Goal: Task Accomplishment & Management: Manage account settings

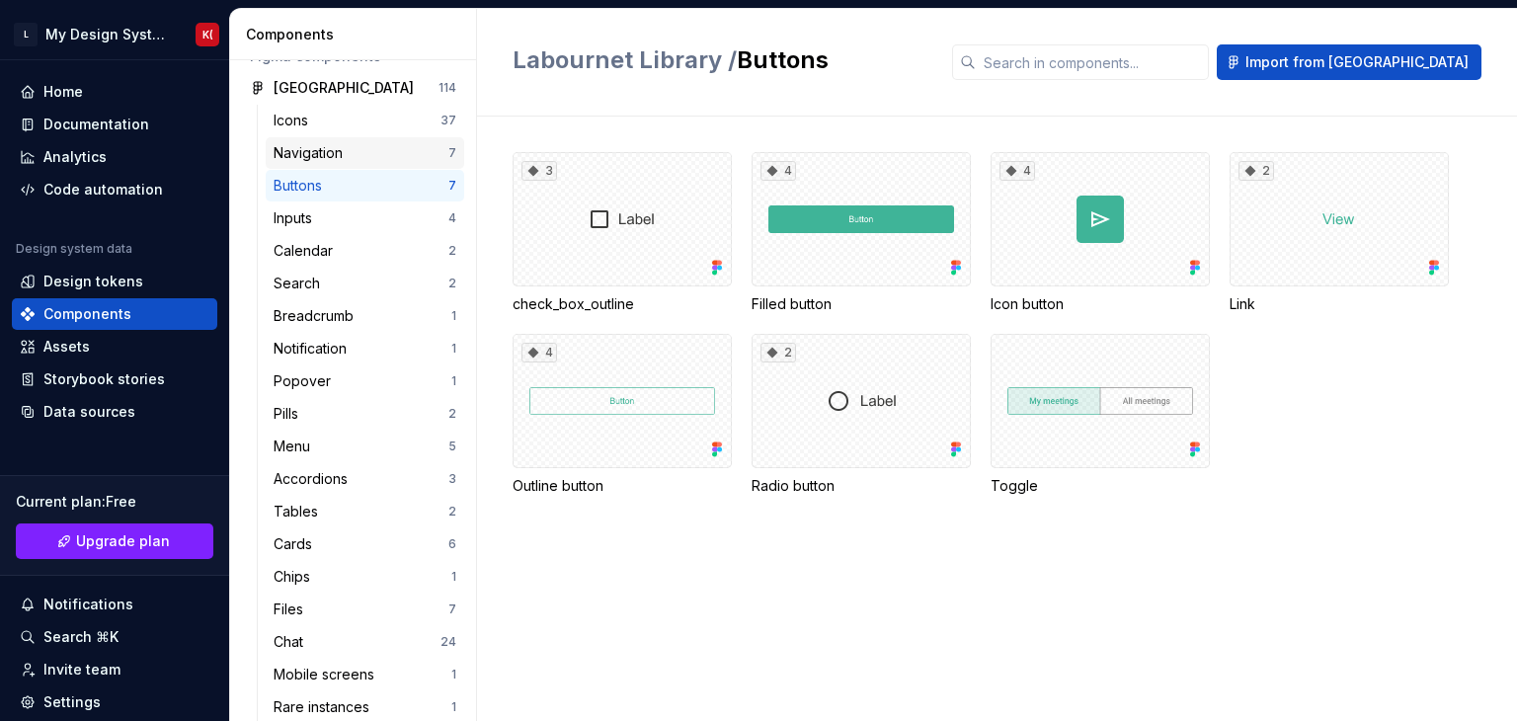
scroll to position [132, 0]
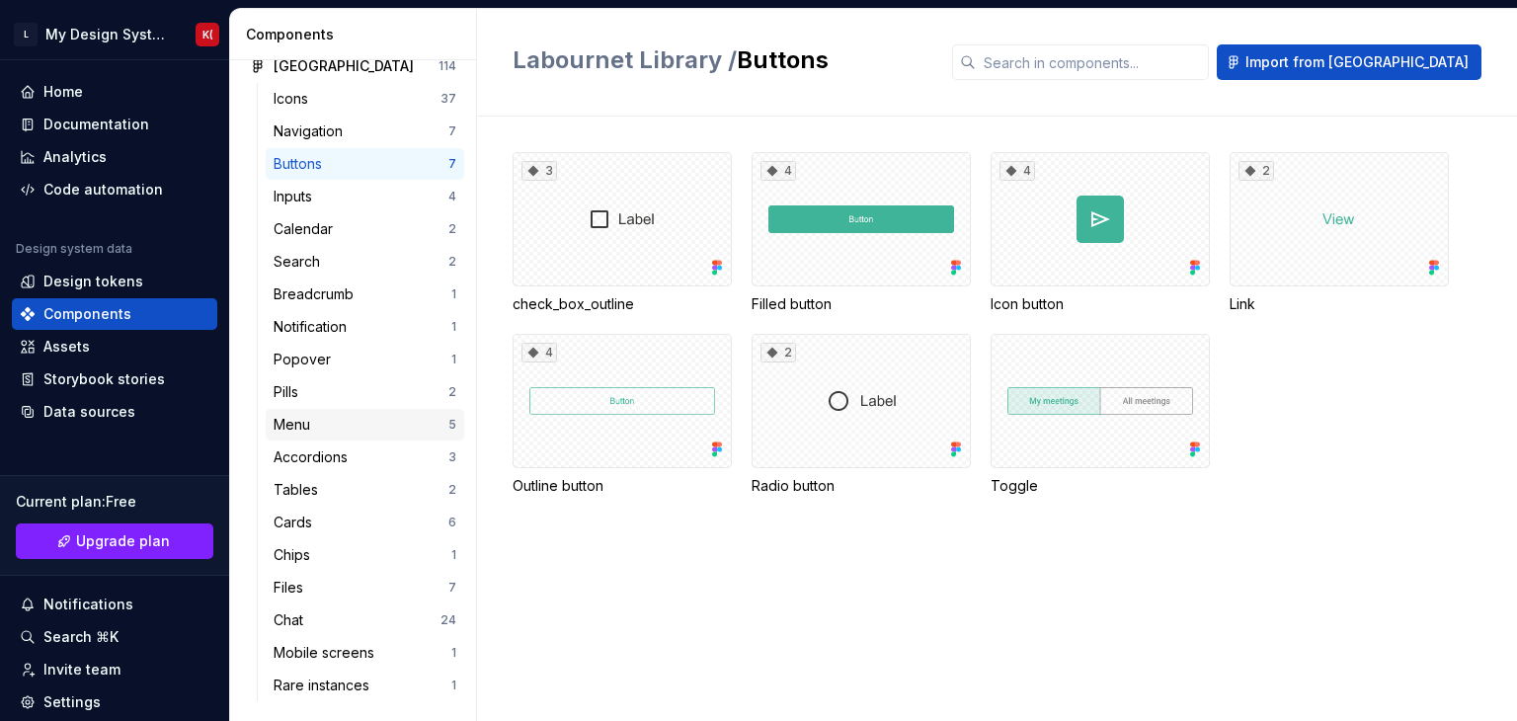
click at [387, 419] on div "Menu" at bounding box center [361, 425] width 175 height 20
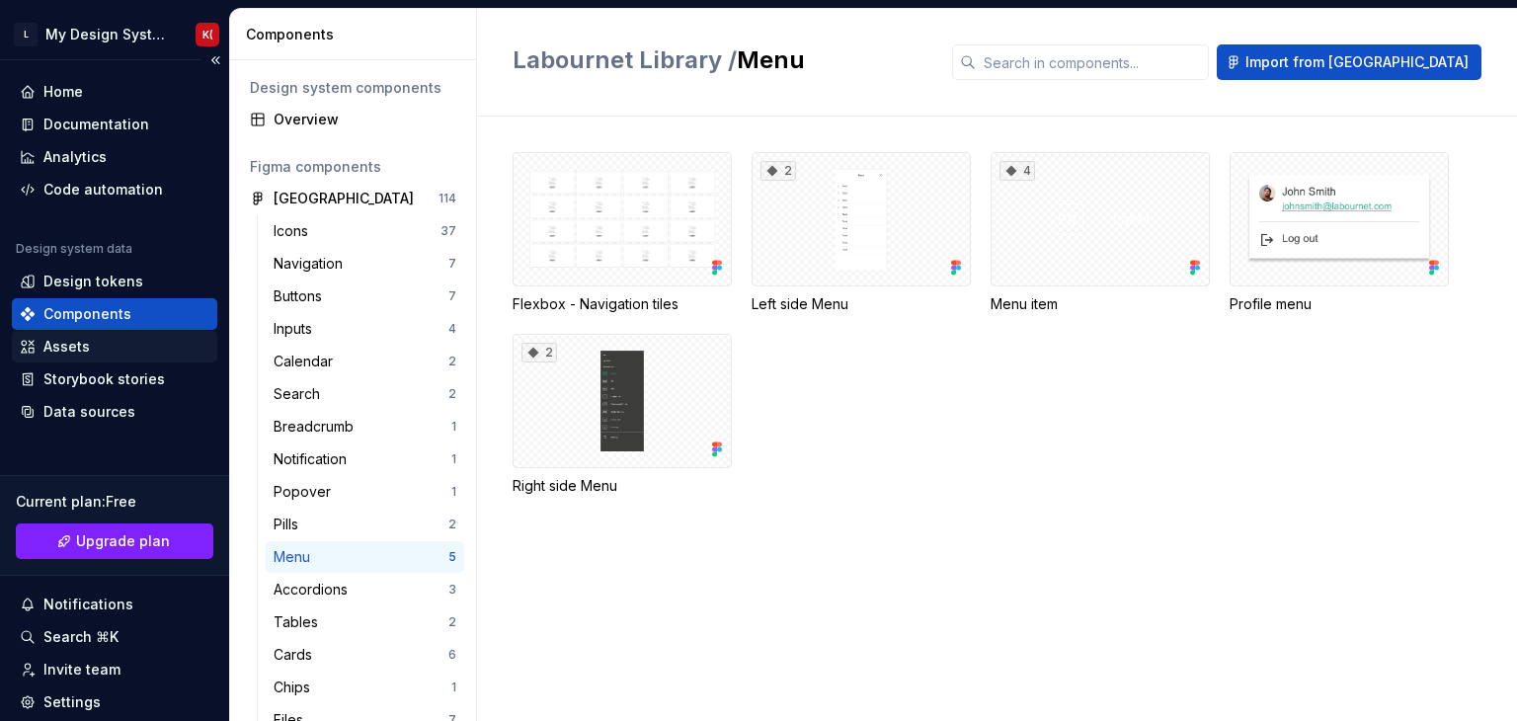
click at [79, 342] on div "Assets" at bounding box center [66, 347] width 46 height 20
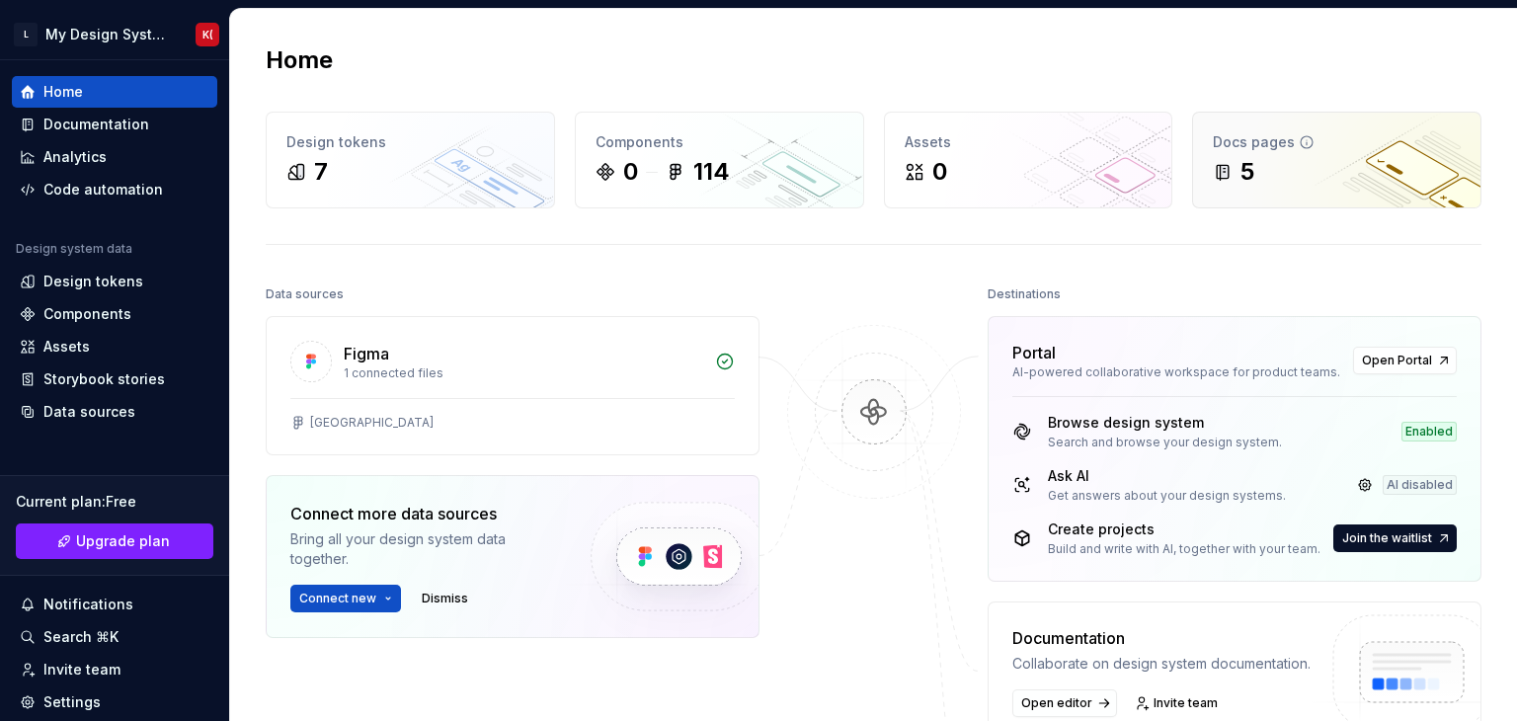
click at [1278, 156] on div "5" at bounding box center [1337, 172] width 248 height 32
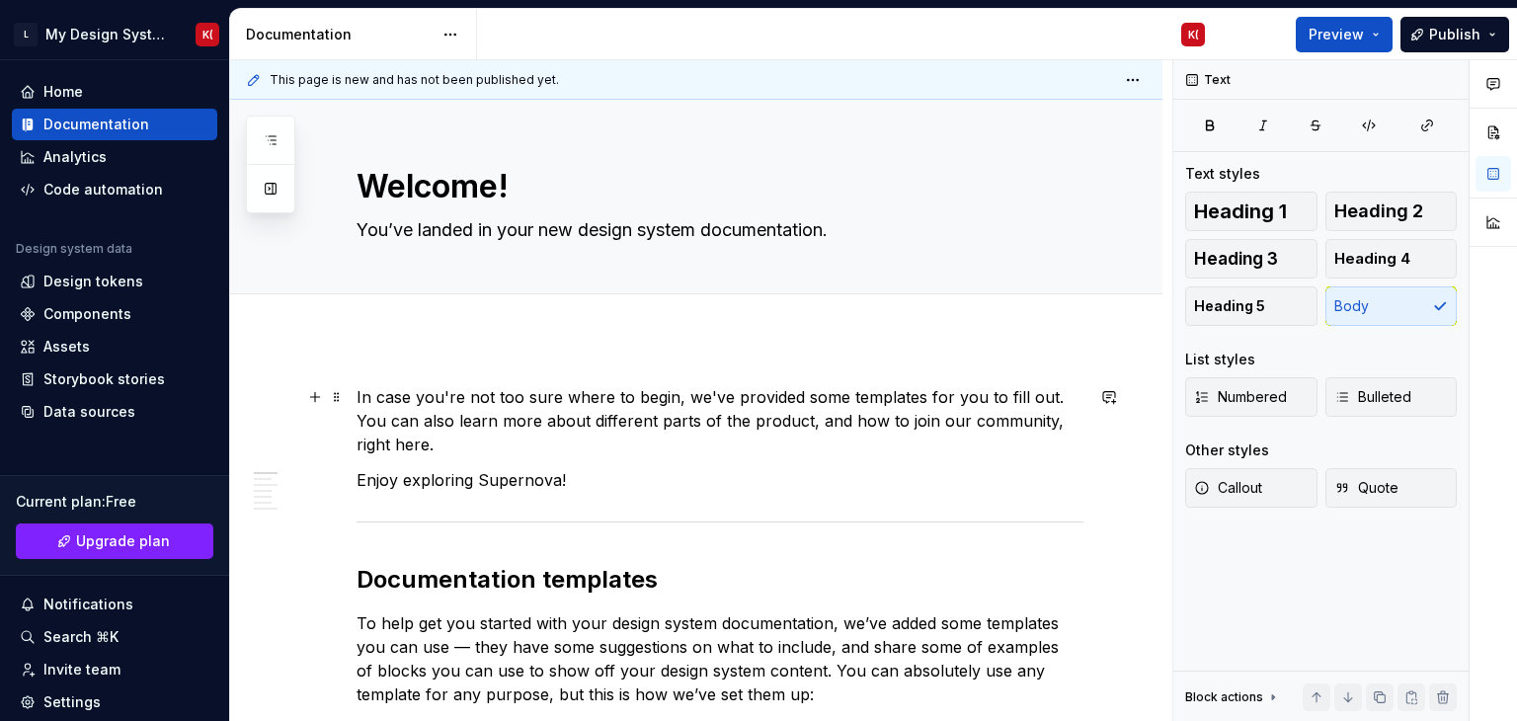
click at [786, 424] on p "In case you're not too sure where to begin, we've provided some templates for y…" at bounding box center [720, 420] width 727 height 71
click at [96, 155] on div "Analytics" at bounding box center [74, 157] width 63 height 20
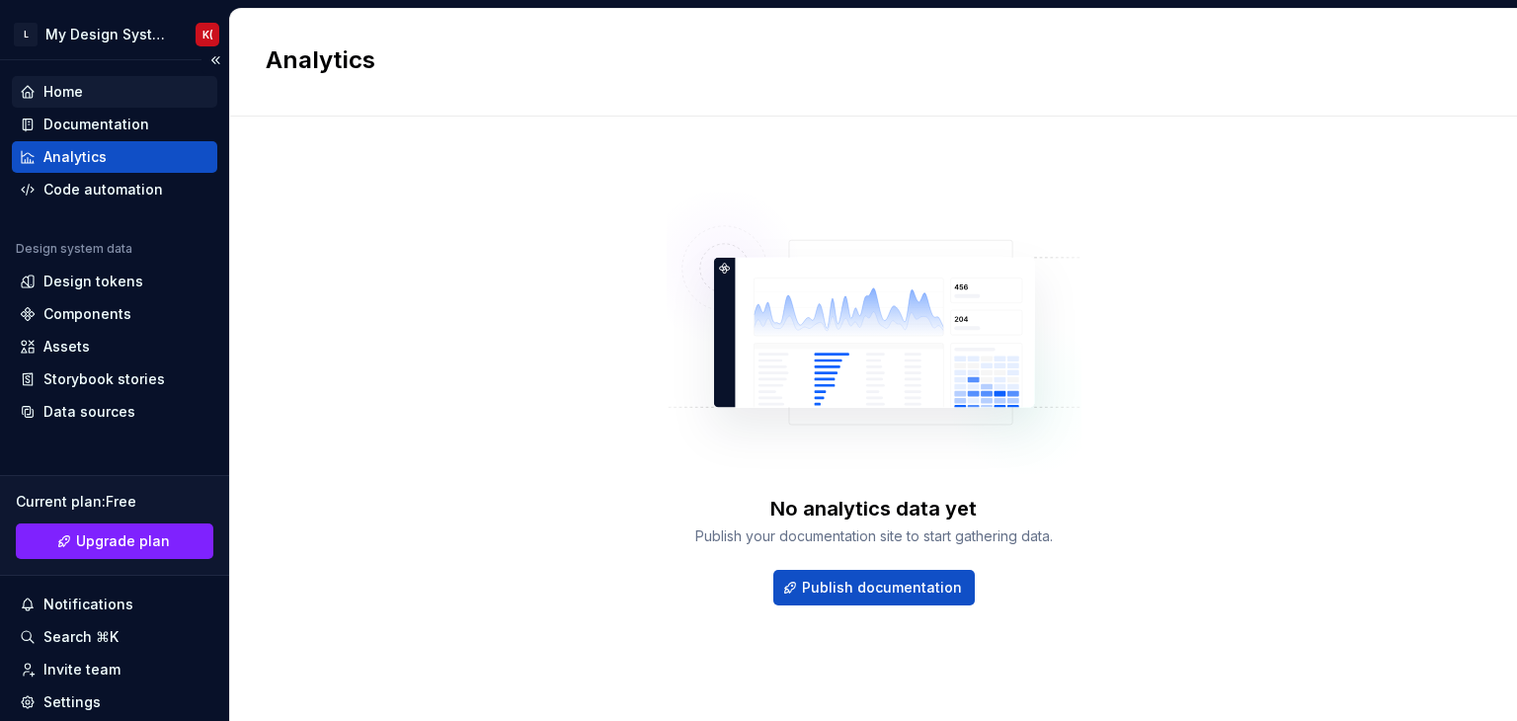
click at [61, 85] on div "Home" at bounding box center [63, 92] width 40 height 20
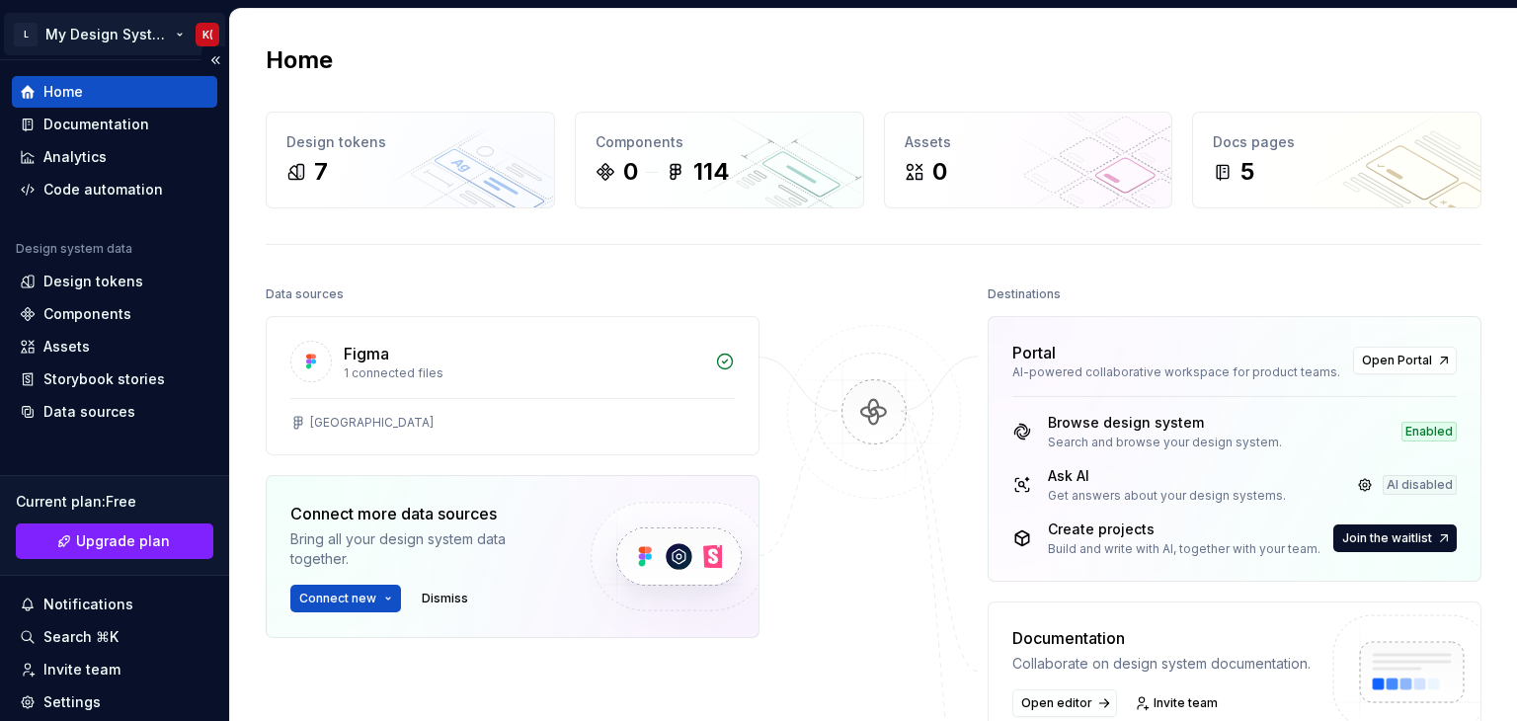
click at [104, 31] on html "L My Design System K( Home Documentation Analytics Code automation Design syste…" at bounding box center [758, 360] width 1517 height 721
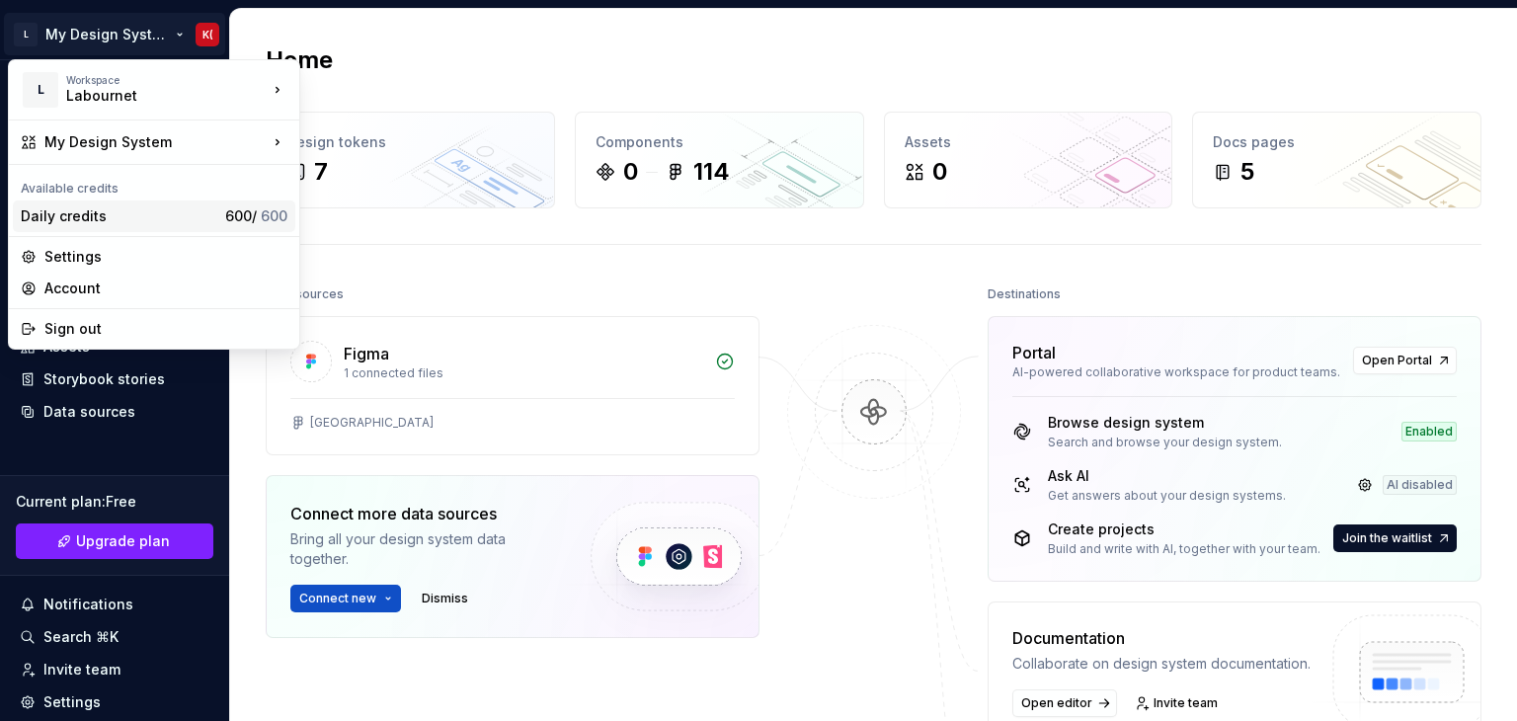
click at [112, 214] on div "Daily credits" at bounding box center [119, 216] width 197 height 20
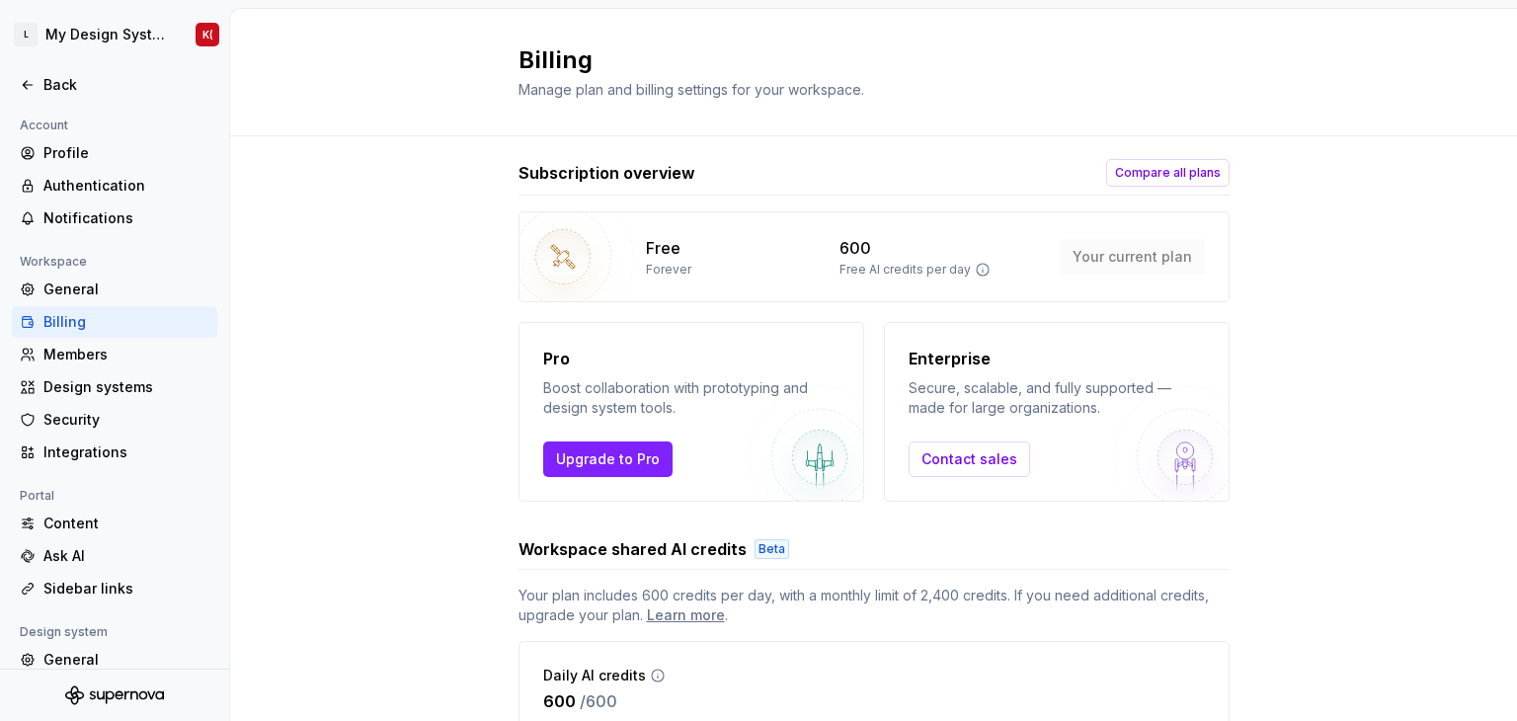
scroll to position [14, 0]
click at [28, 92] on icon at bounding box center [28, 85] width 16 height 16
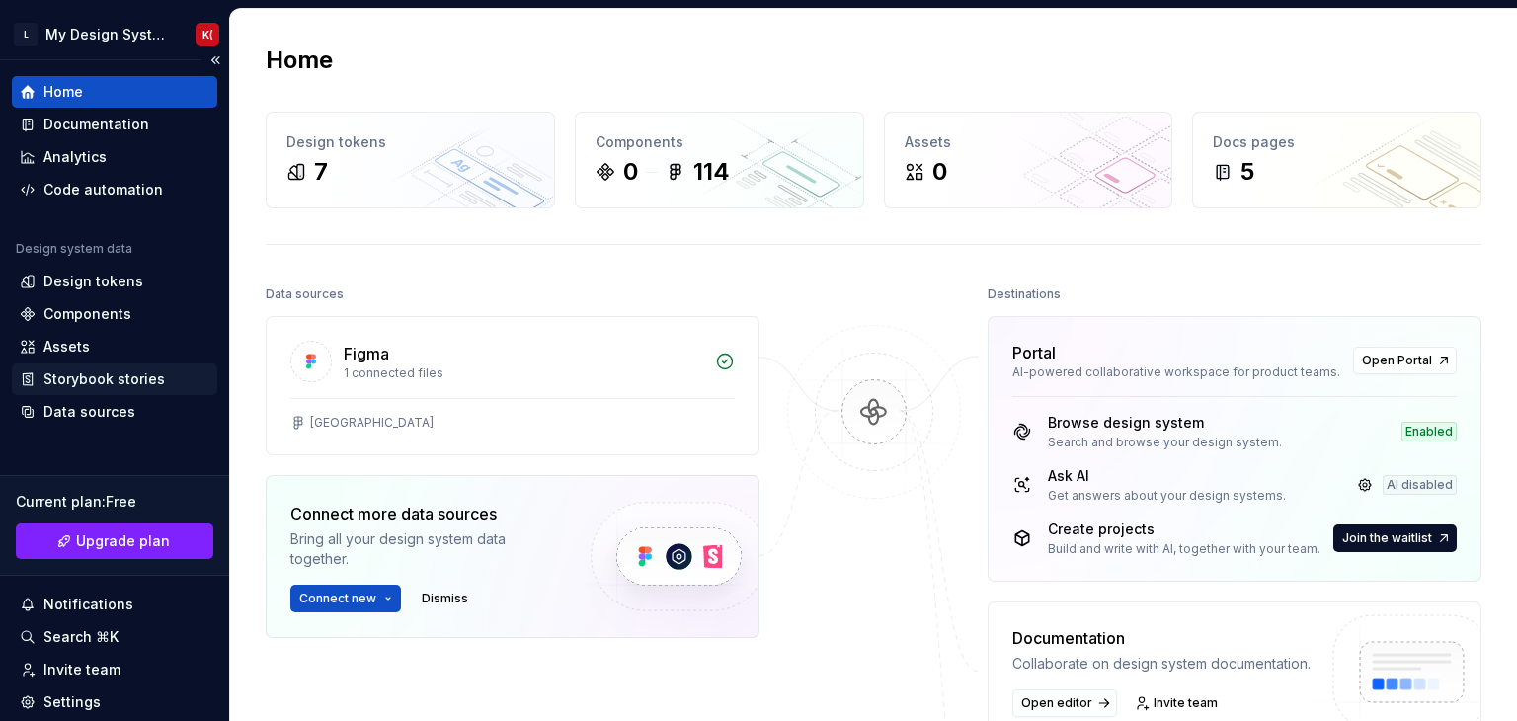
click at [83, 382] on div "Storybook stories" at bounding box center [104, 379] width 122 height 20
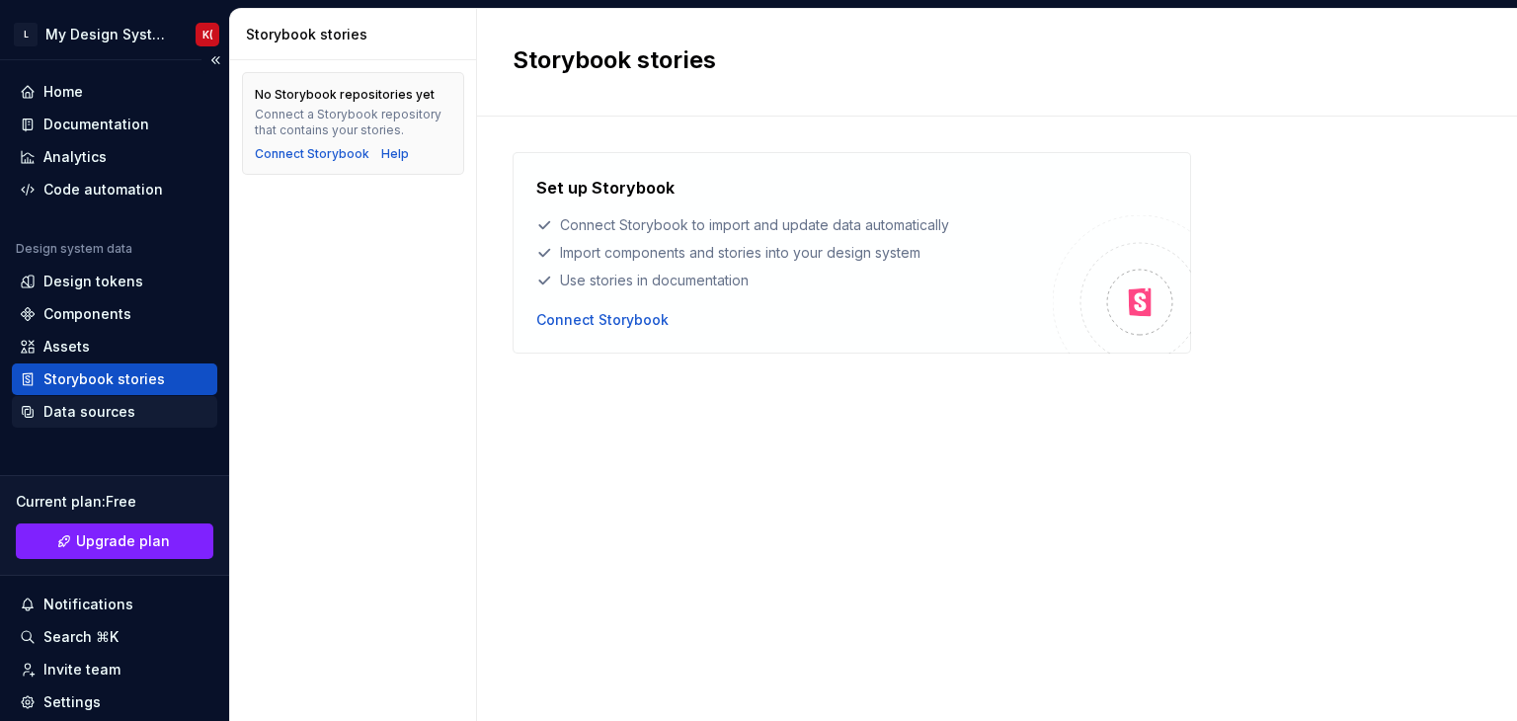
click at [83, 400] on div "Data sources" at bounding box center [114, 412] width 205 height 32
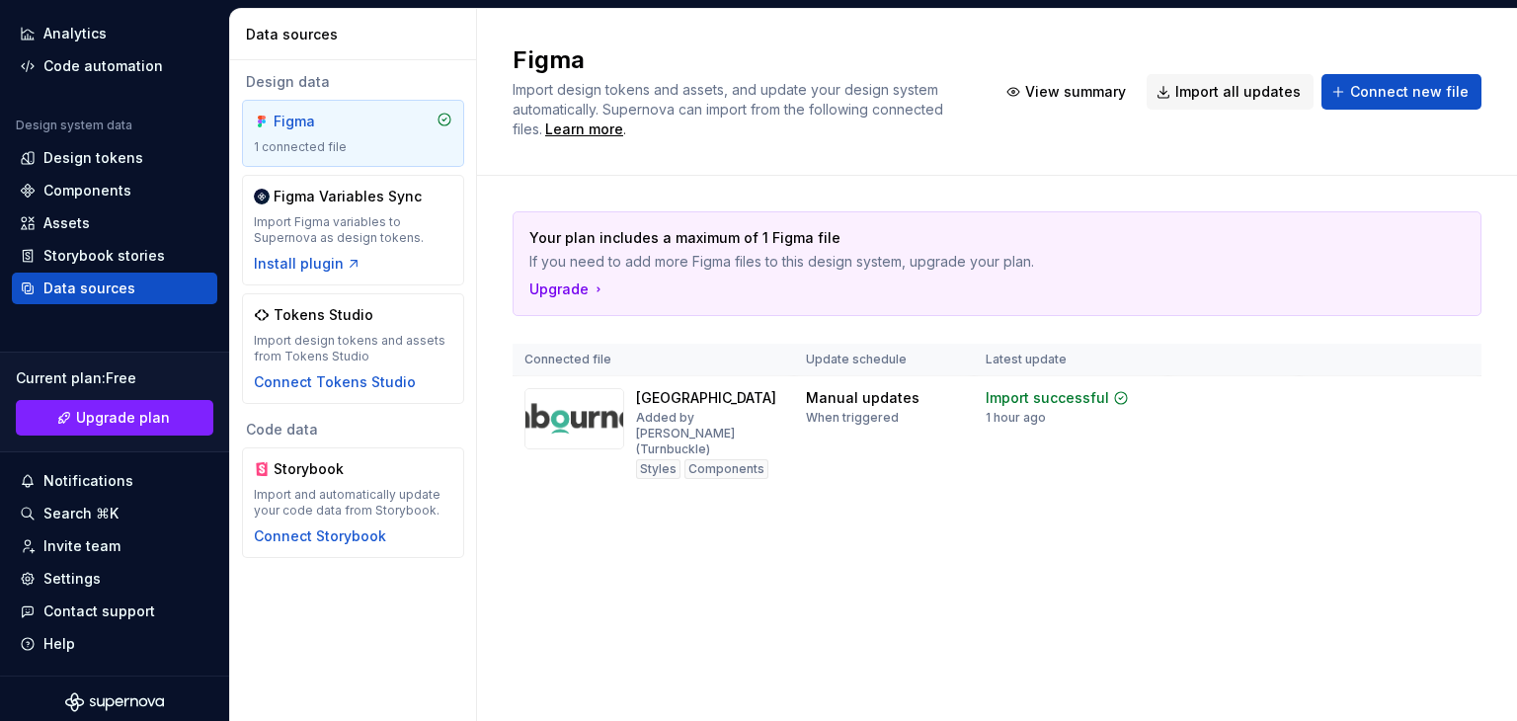
scroll to position [130, 0]
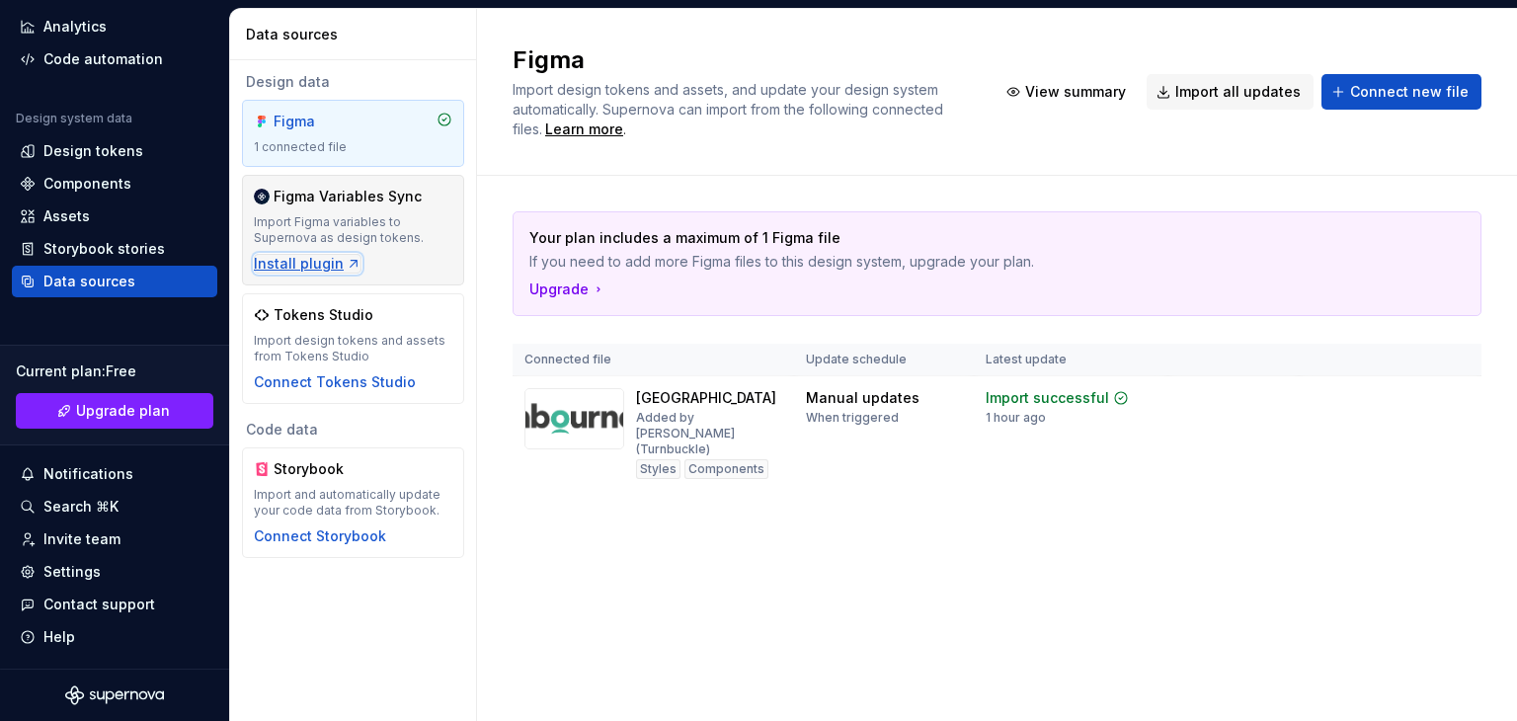
click at [331, 270] on div "Install plugin" at bounding box center [308, 264] width 108 height 20
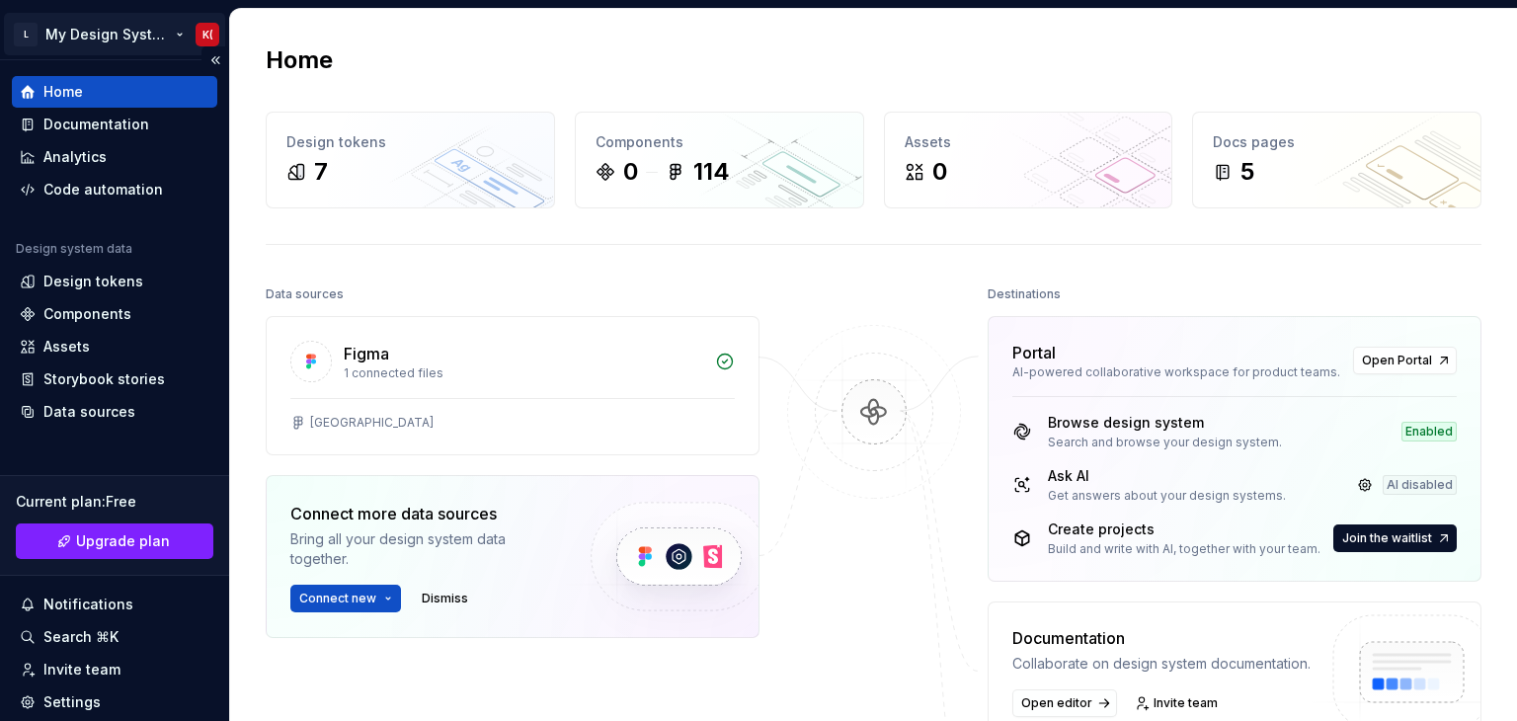
click at [61, 29] on html "L My Design System K( Home Documentation Analytics Code automation Design syste…" at bounding box center [758, 360] width 1517 height 721
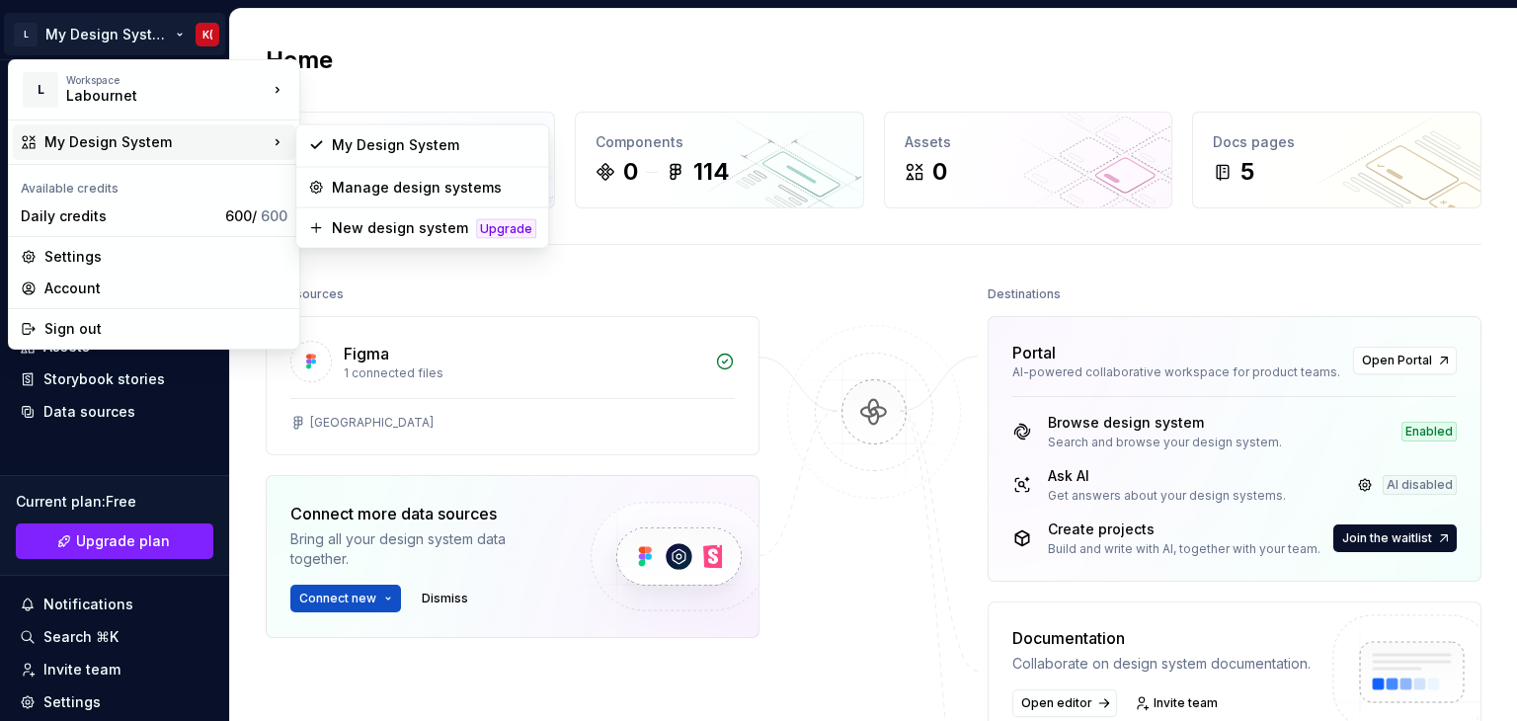
click at [81, 150] on div "My Design System" at bounding box center [155, 142] width 223 height 20
click at [209, 139] on div "My Design System" at bounding box center [155, 142] width 223 height 20
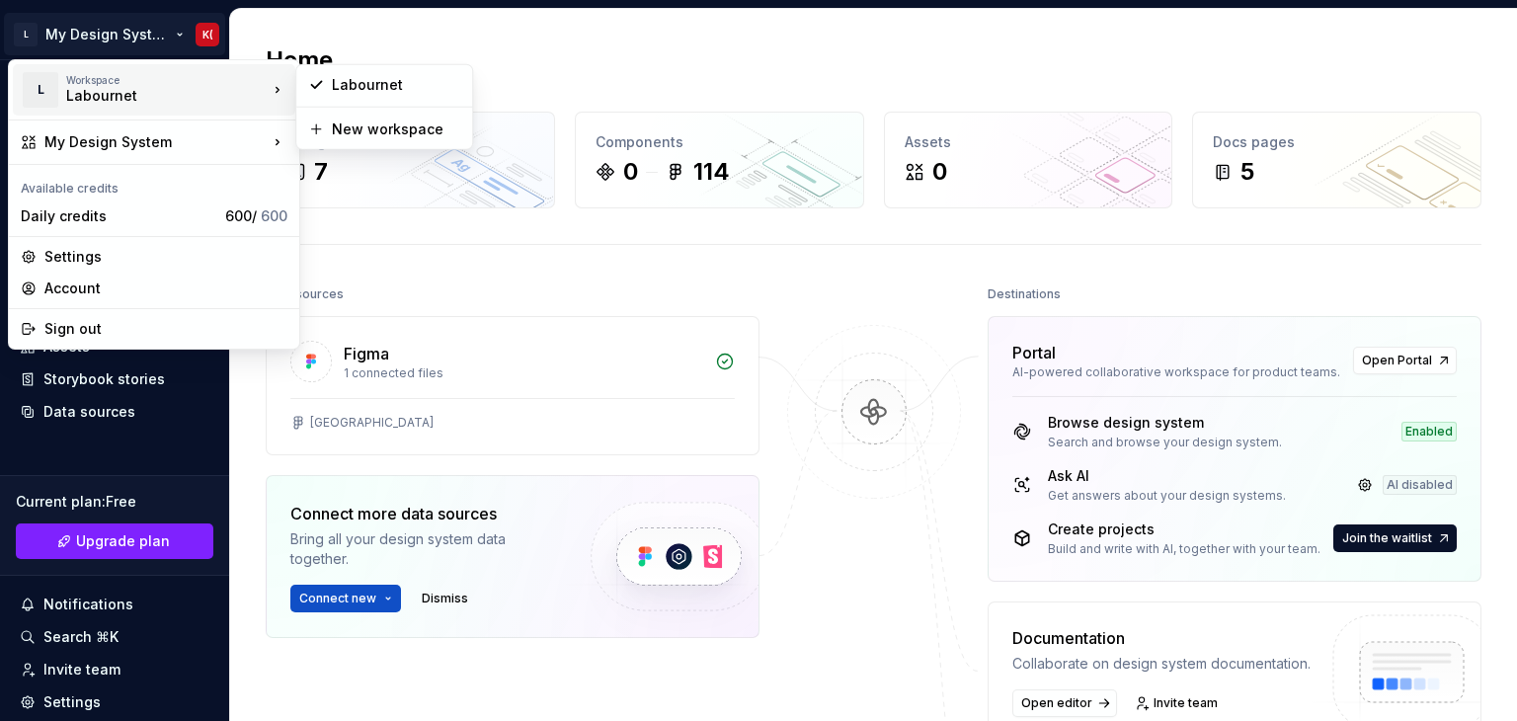
click at [244, 100] on div "Workspace Labournet" at bounding box center [167, 90] width 202 height 32
click at [331, 86] on div "Labournet" at bounding box center [384, 85] width 168 height 32
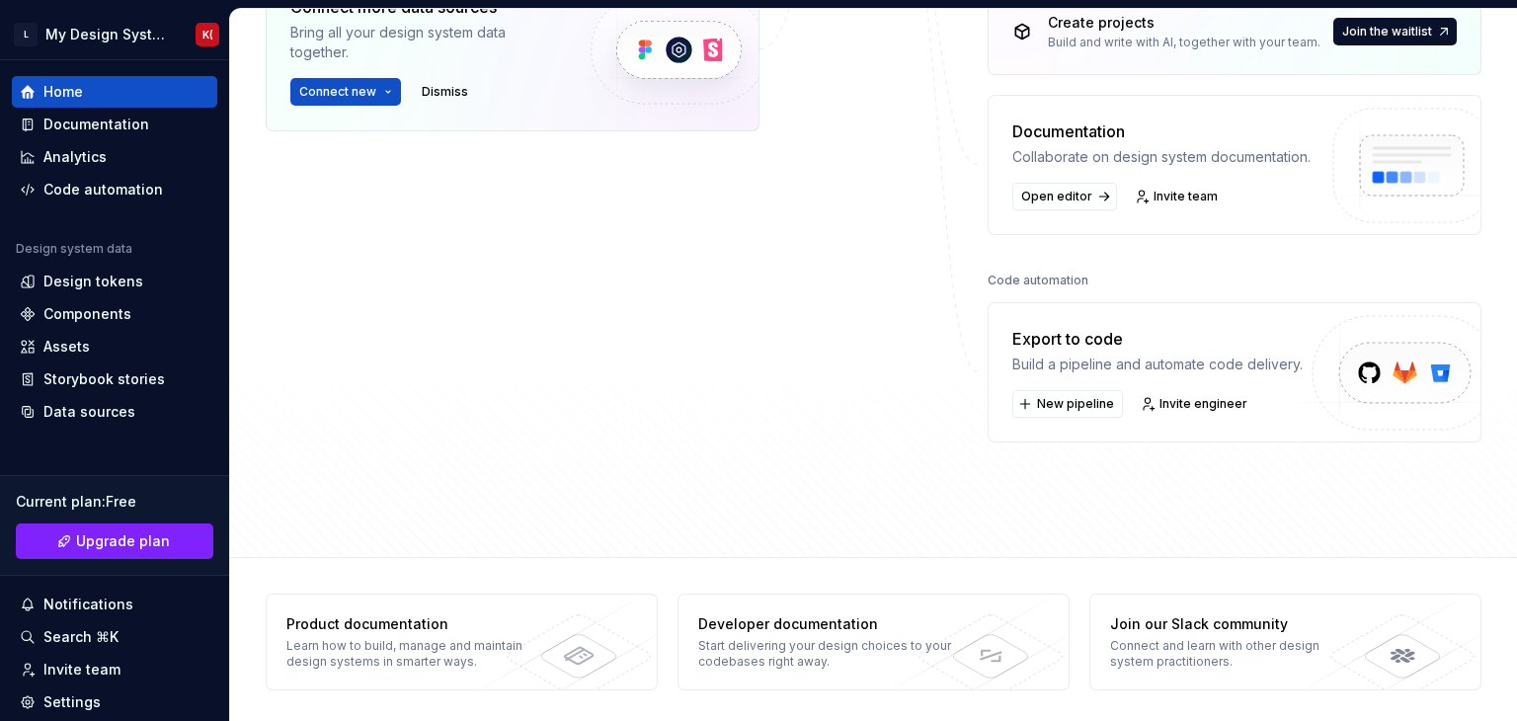
scroll to position [510, 0]
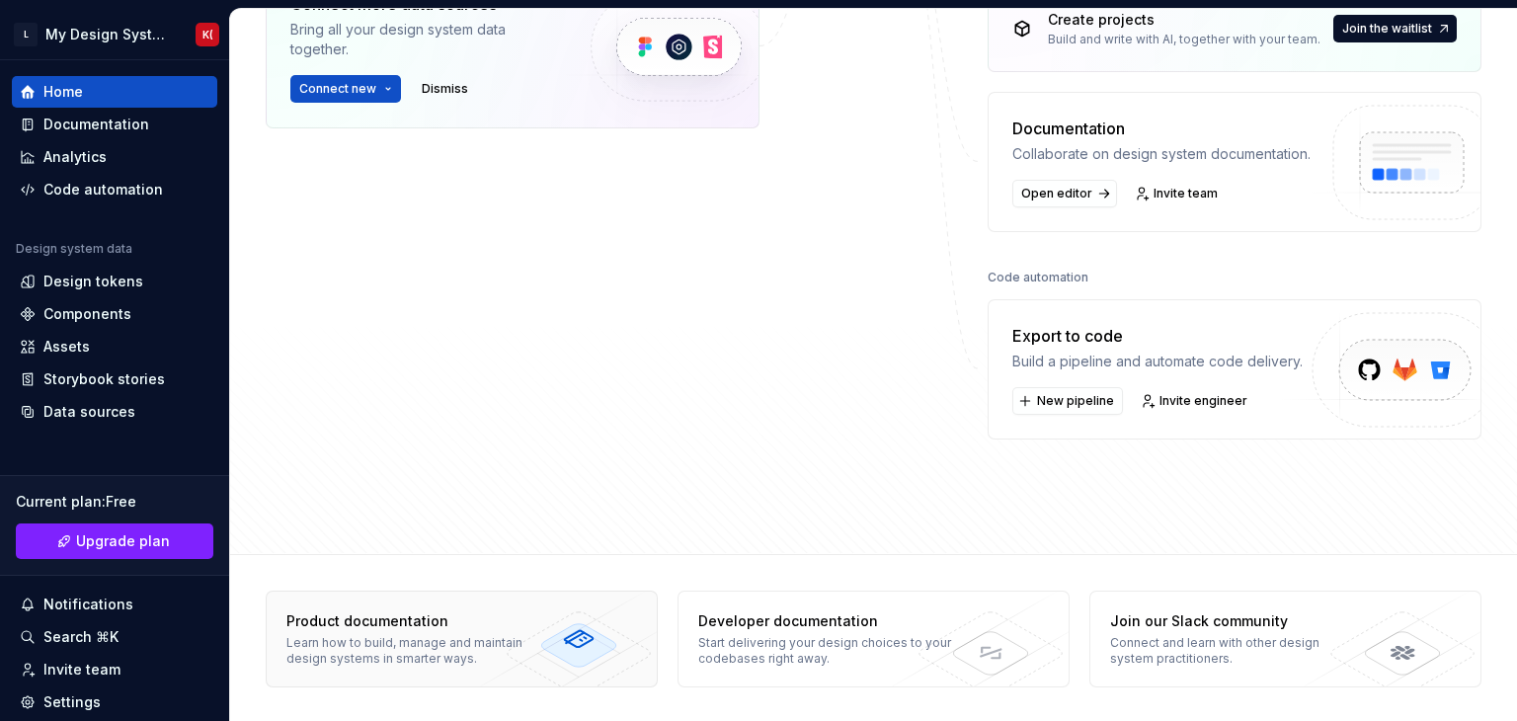
click at [462, 640] on div "Learn how to build, manage and maintain design systems in smarter ways." at bounding box center [412, 651] width 253 height 32
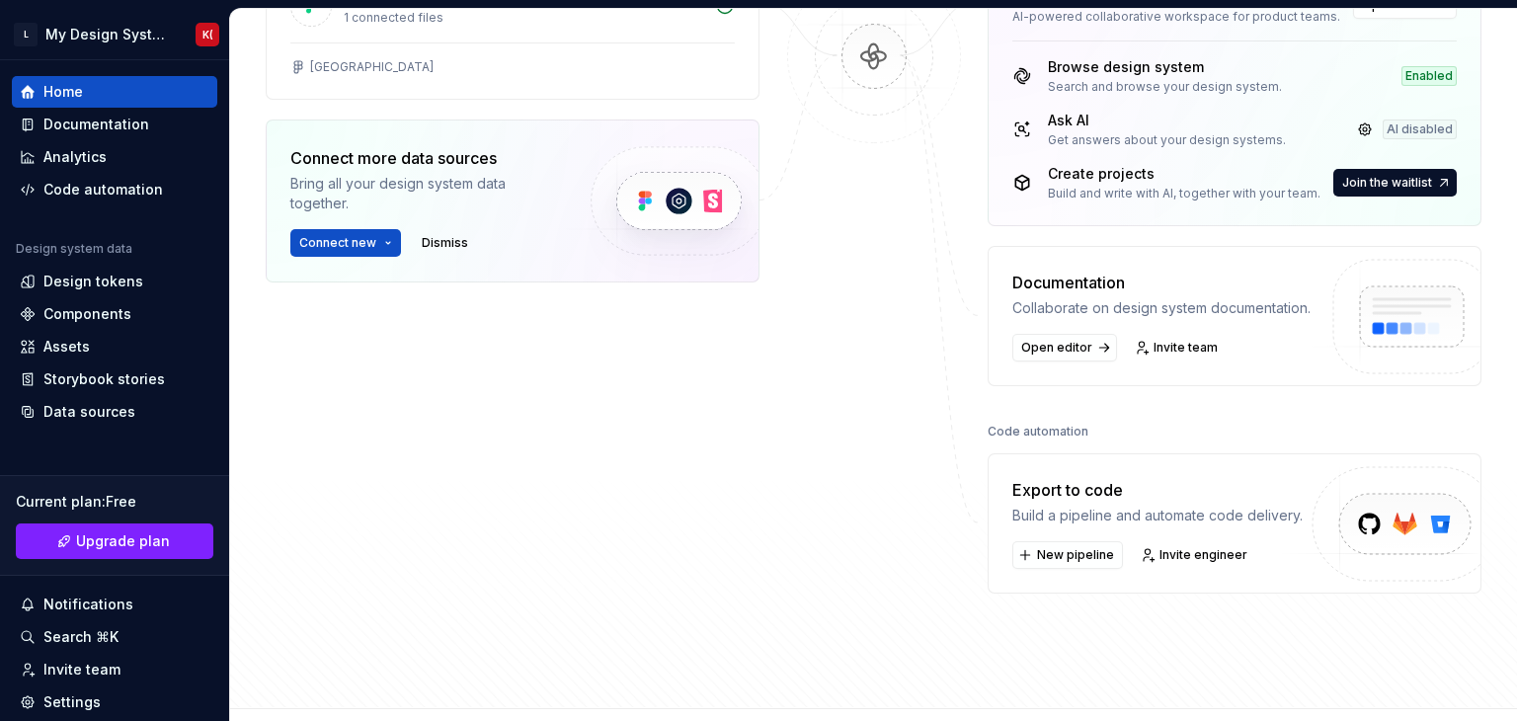
scroll to position [0, 0]
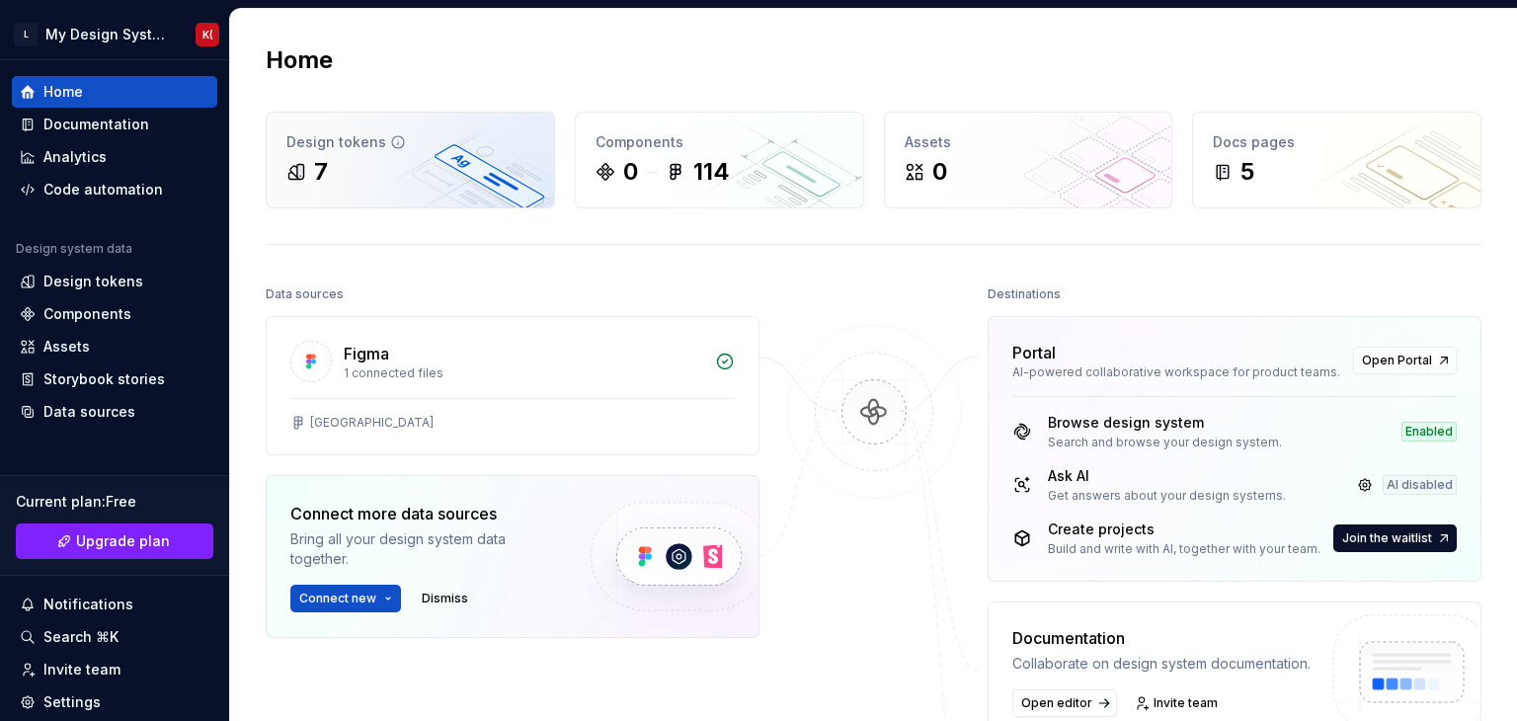
click at [430, 164] on div "7" at bounding box center [410, 172] width 248 height 32
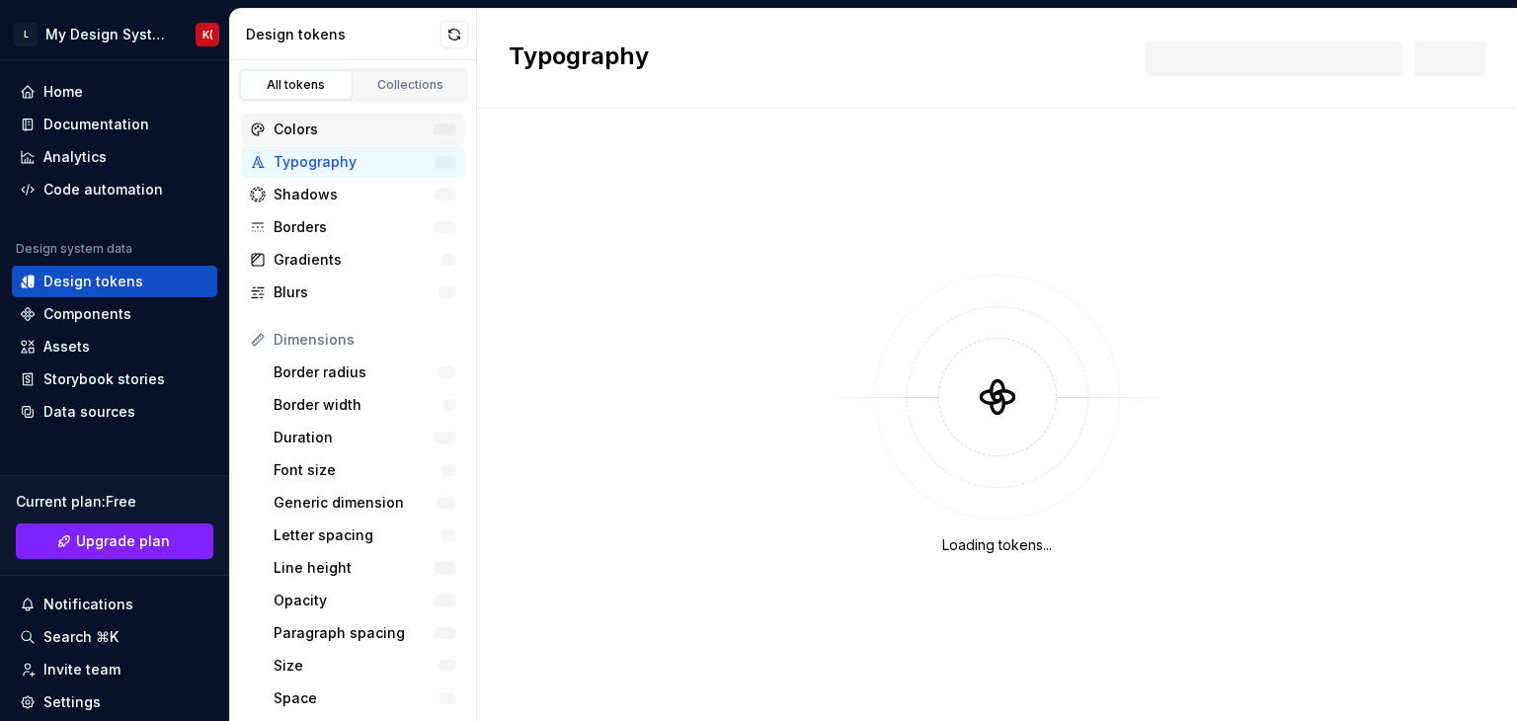
click at [395, 126] on div "Colors" at bounding box center [354, 130] width 160 height 20
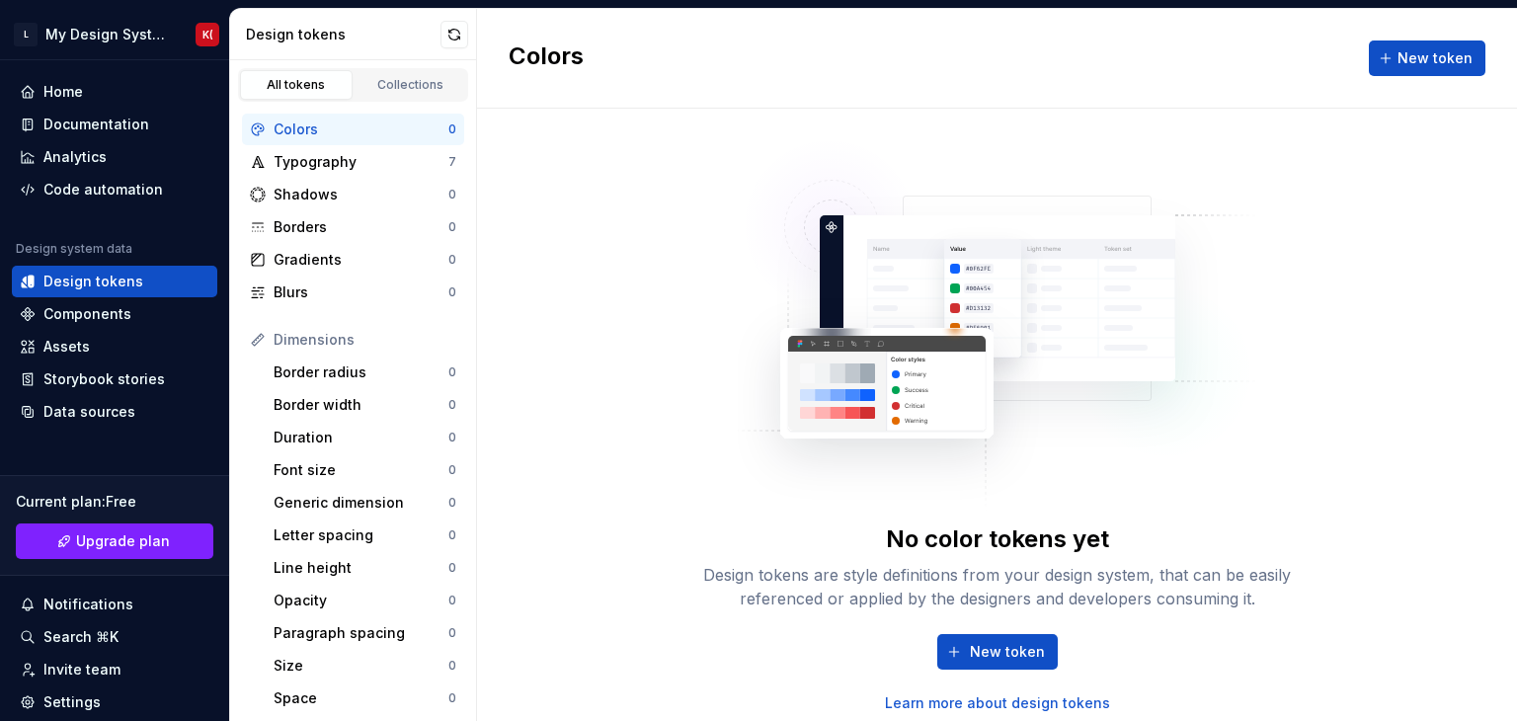
click at [395, 126] on div "Colors" at bounding box center [361, 130] width 175 height 20
click at [994, 656] on span "New token" at bounding box center [1007, 652] width 75 height 20
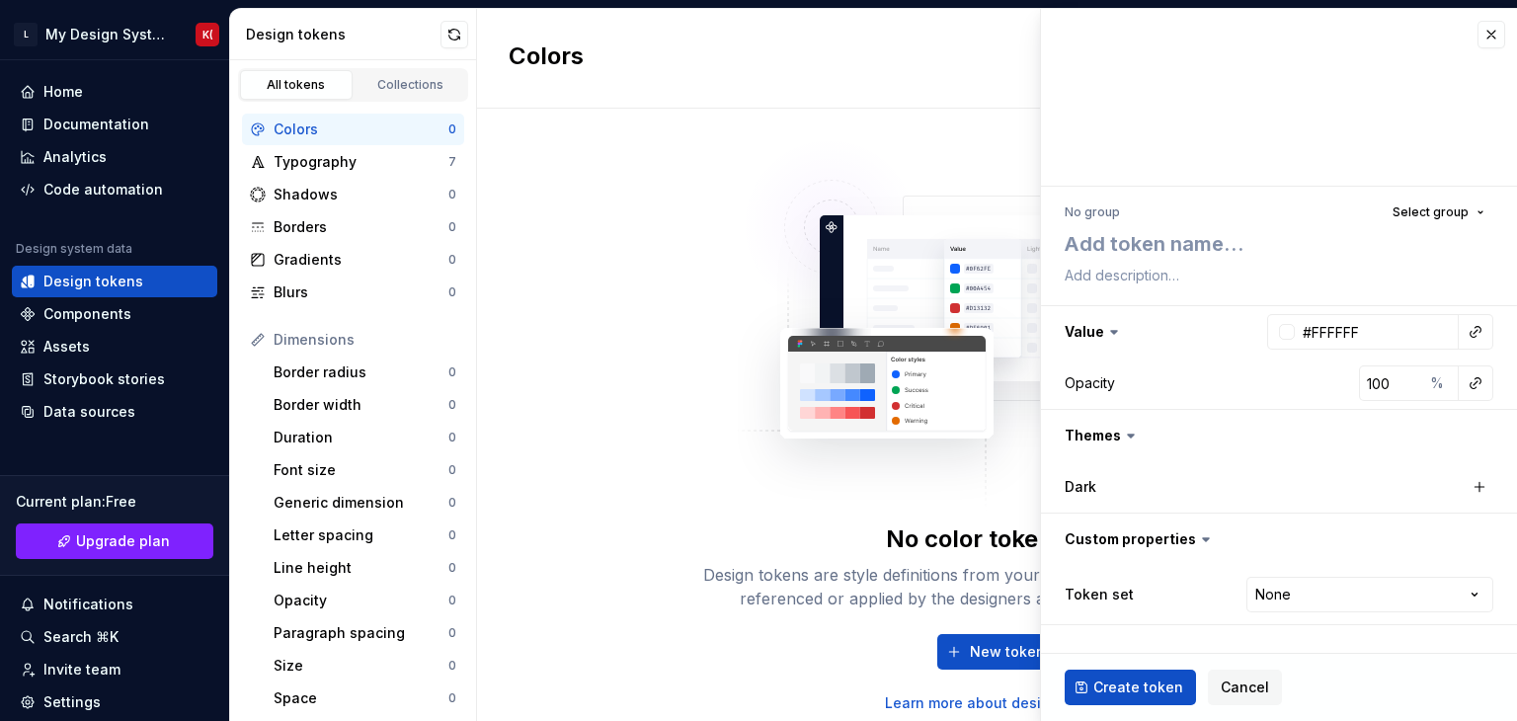
click at [596, 254] on div "No color tokens yet Design tokens are style definitions from your design system…" at bounding box center [997, 415] width 1040 height 612
click at [1485, 32] on button "button" at bounding box center [1492, 35] width 28 height 28
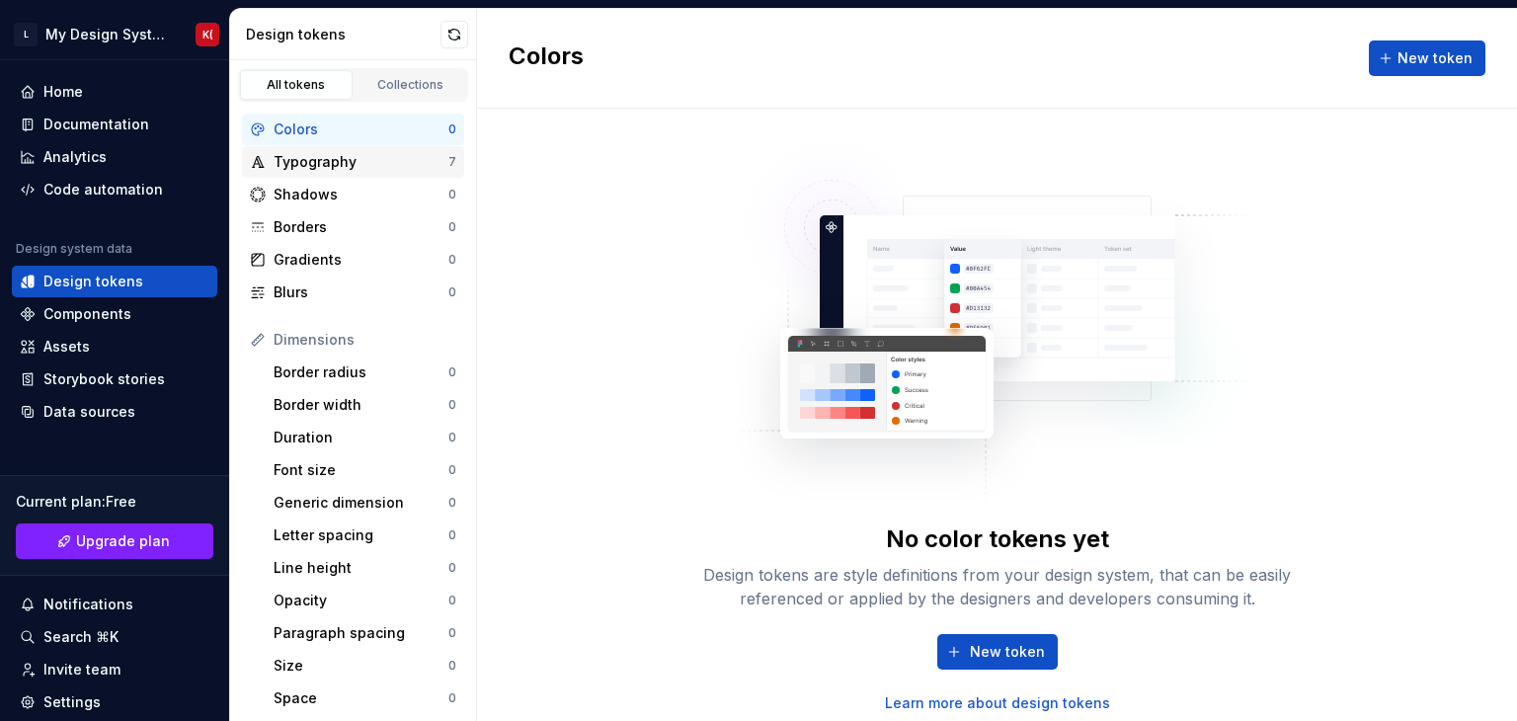
click at [284, 166] on div "Typography" at bounding box center [361, 162] width 175 height 20
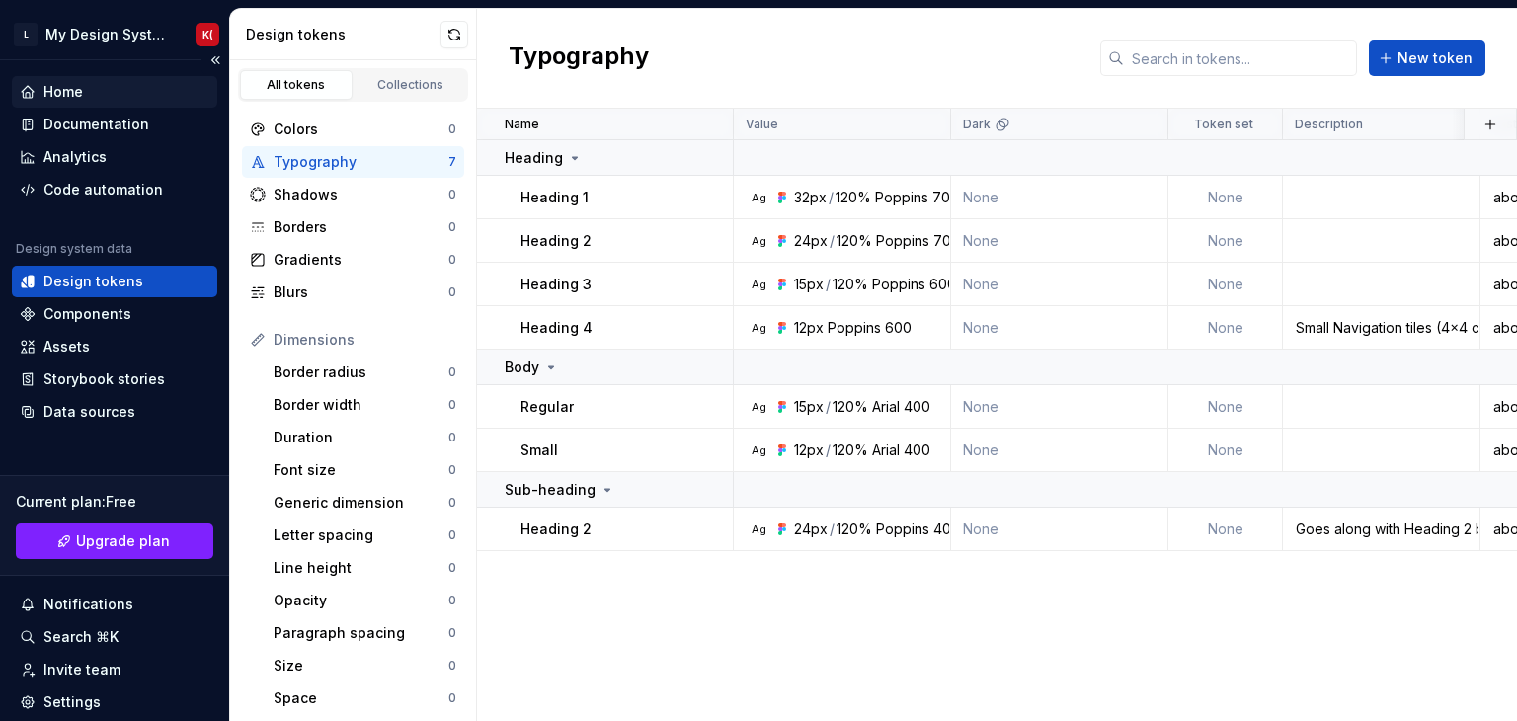
click at [89, 91] on div "Home" at bounding box center [115, 92] width 190 height 20
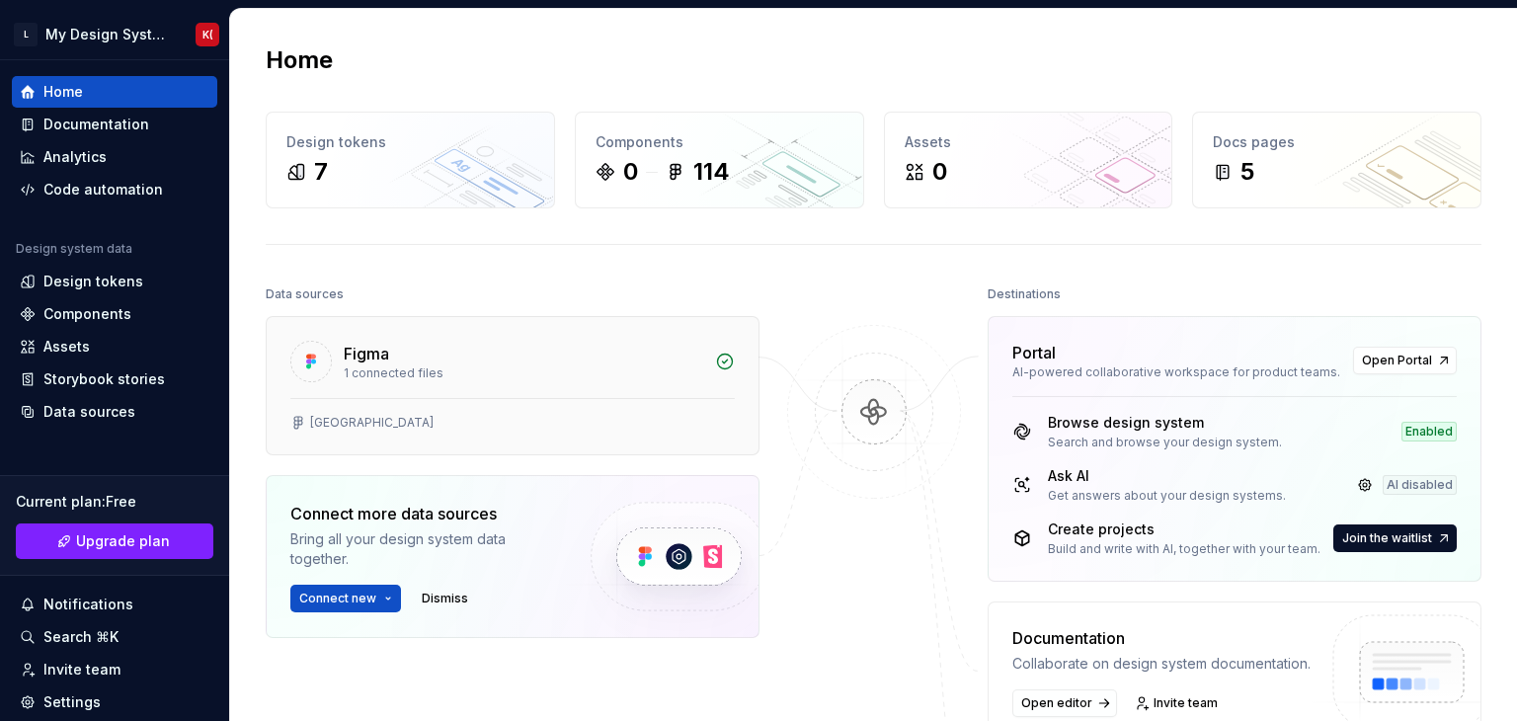
click at [363, 359] on div "Figma" at bounding box center [366, 354] width 45 height 24
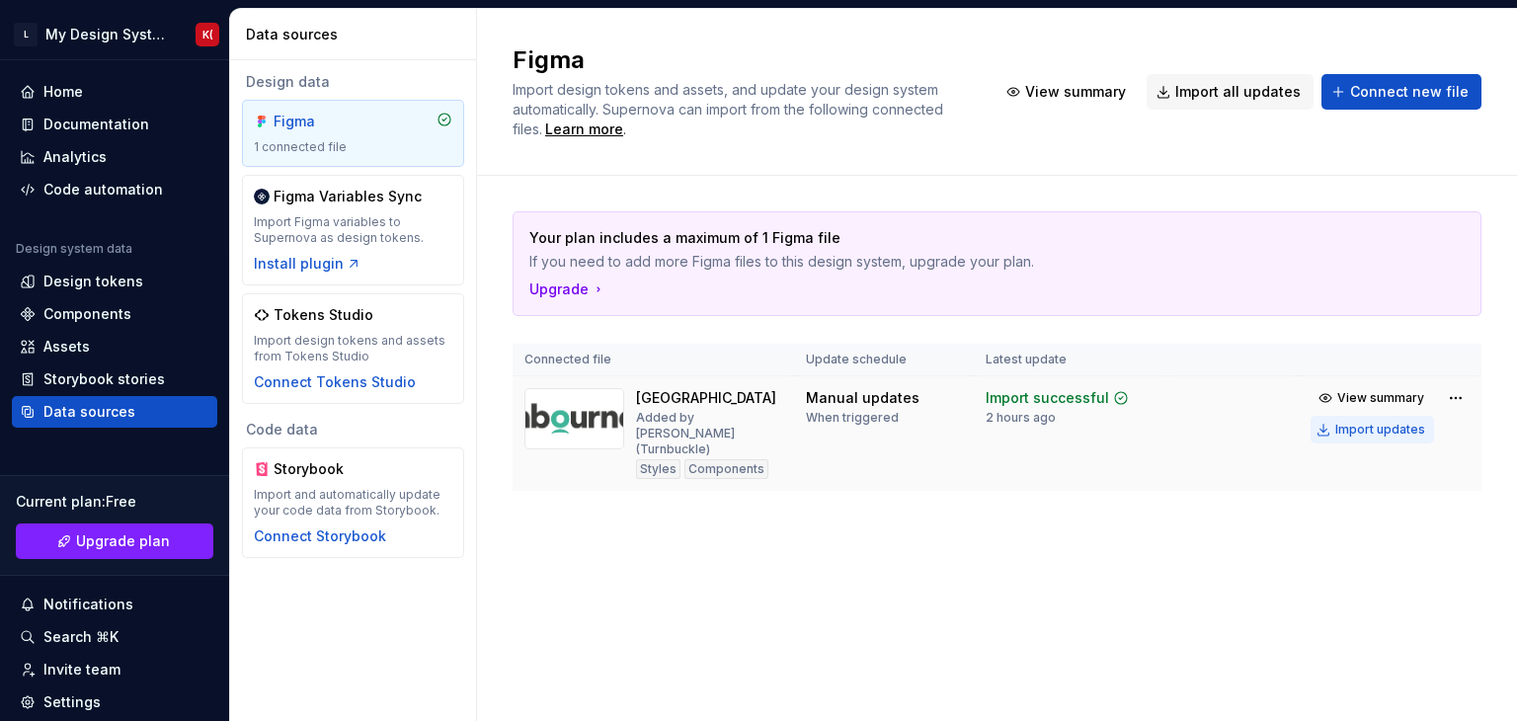
click at [1376, 434] on div "Import updates" at bounding box center [1381, 430] width 90 height 16
click at [1347, 433] on div "Import updates" at bounding box center [1381, 430] width 90 height 16
click at [68, 282] on div "Design tokens" at bounding box center [93, 282] width 100 height 20
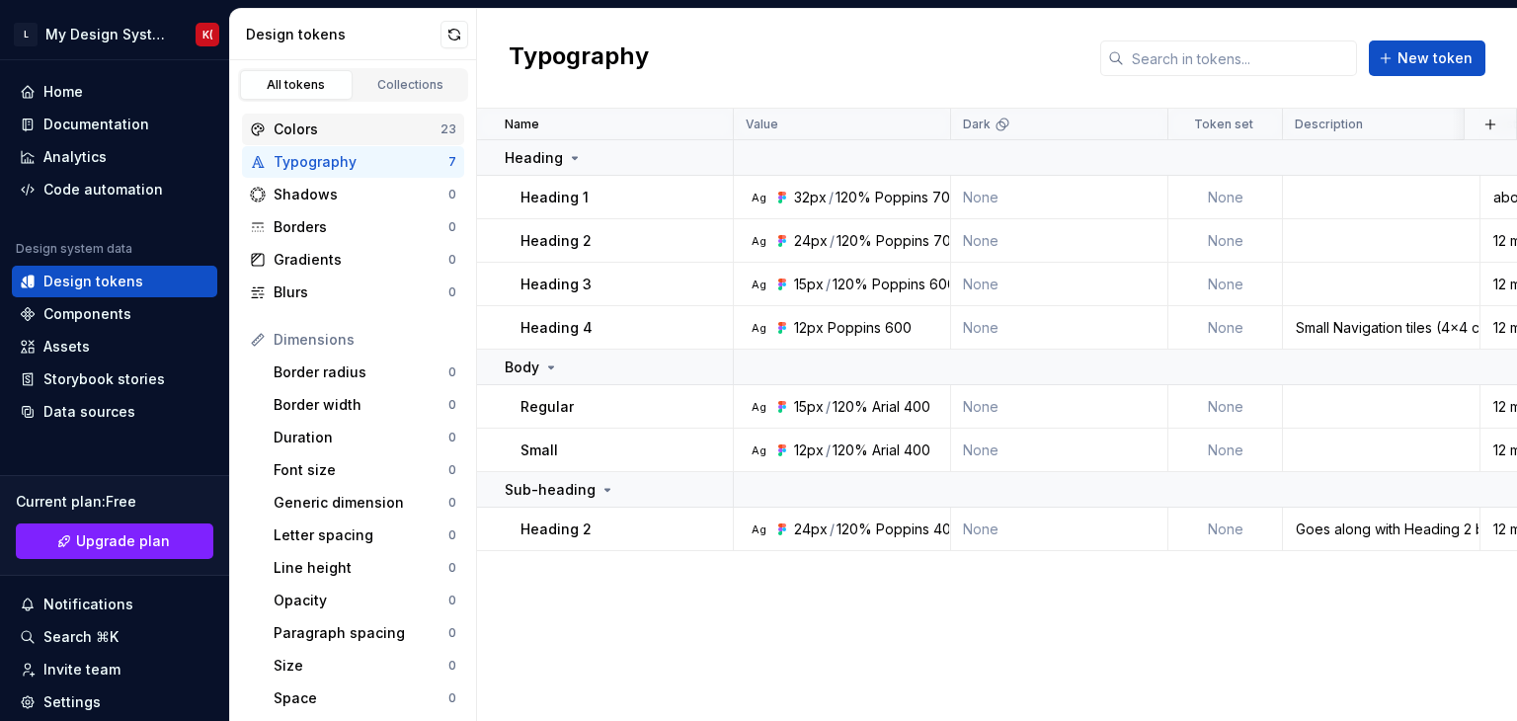
click at [430, 128] on div "Colors" at bounding box center [357, 130] width 167 height 20
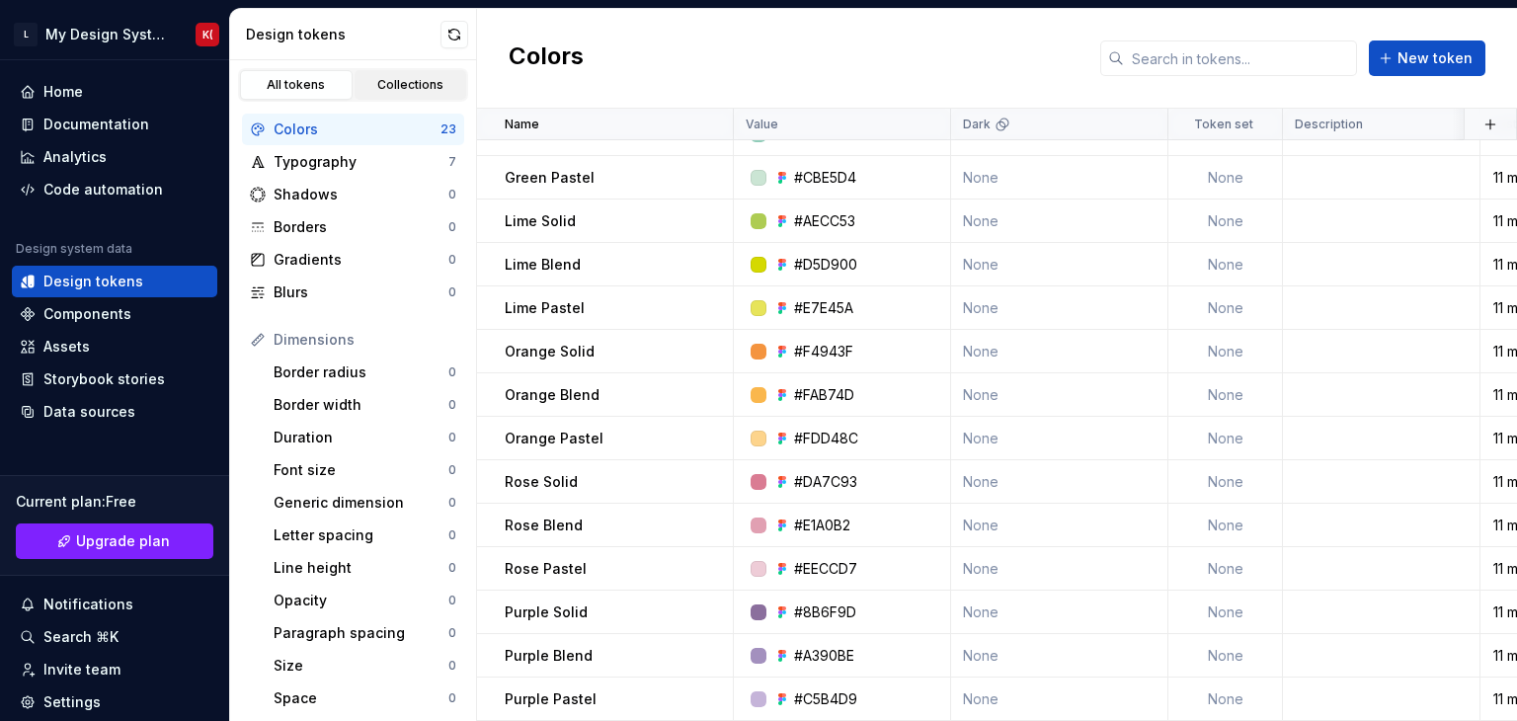
click at [400, 88] on div "Collections" at bounding box center [411, 85] width 99 height 16
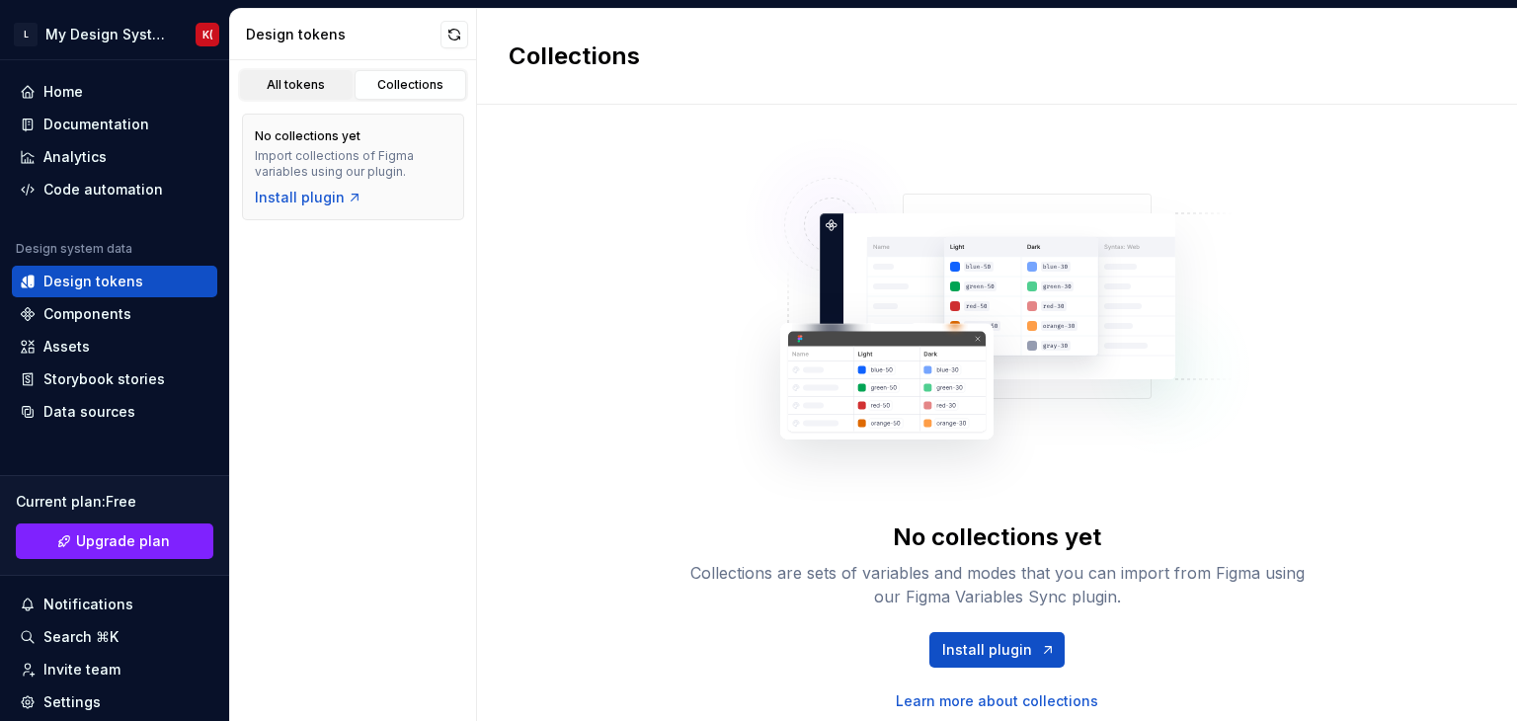
click at [339, 92] on link "All tokens" at bounding box center [296, 85] width 113 height 30
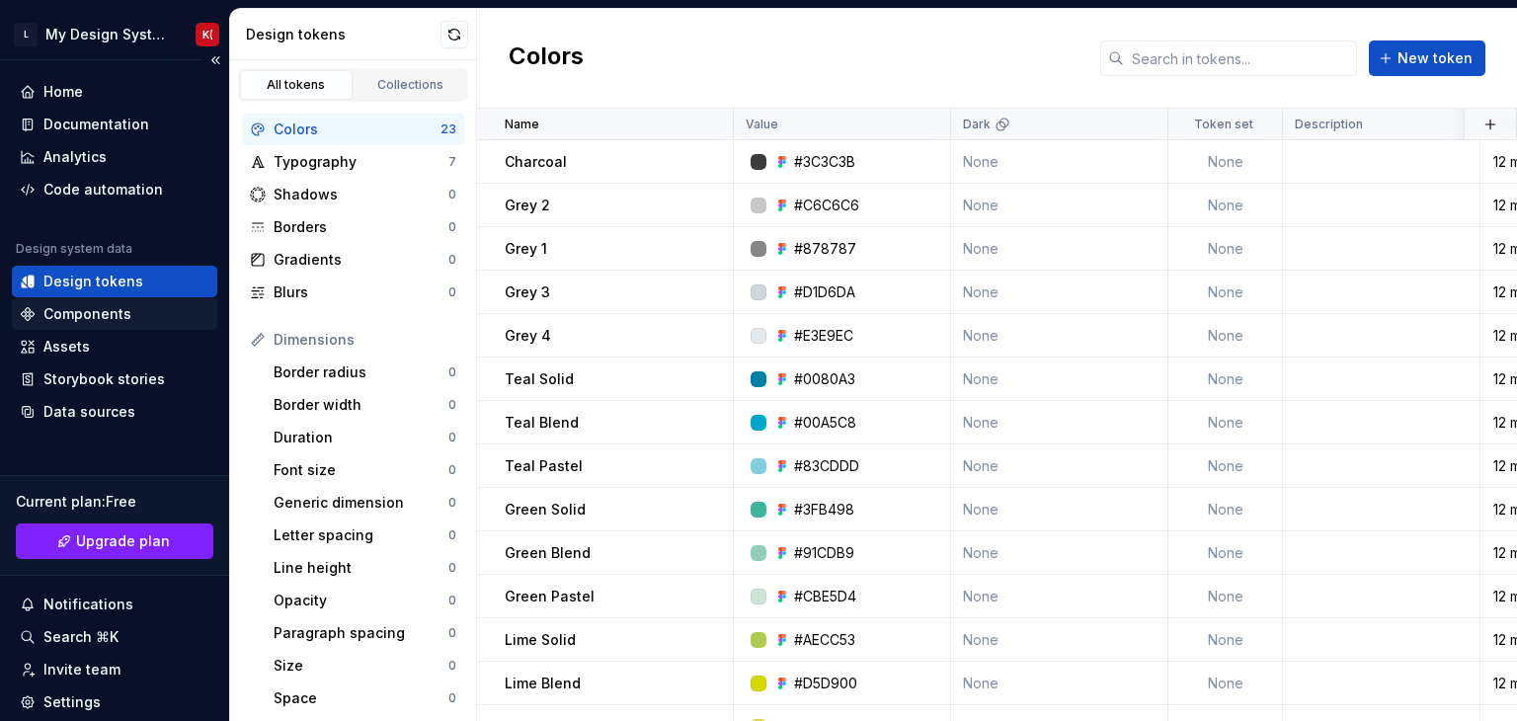
click at [83, 316] on div "Components" at bounding box center [87, 314] width 88 height 20
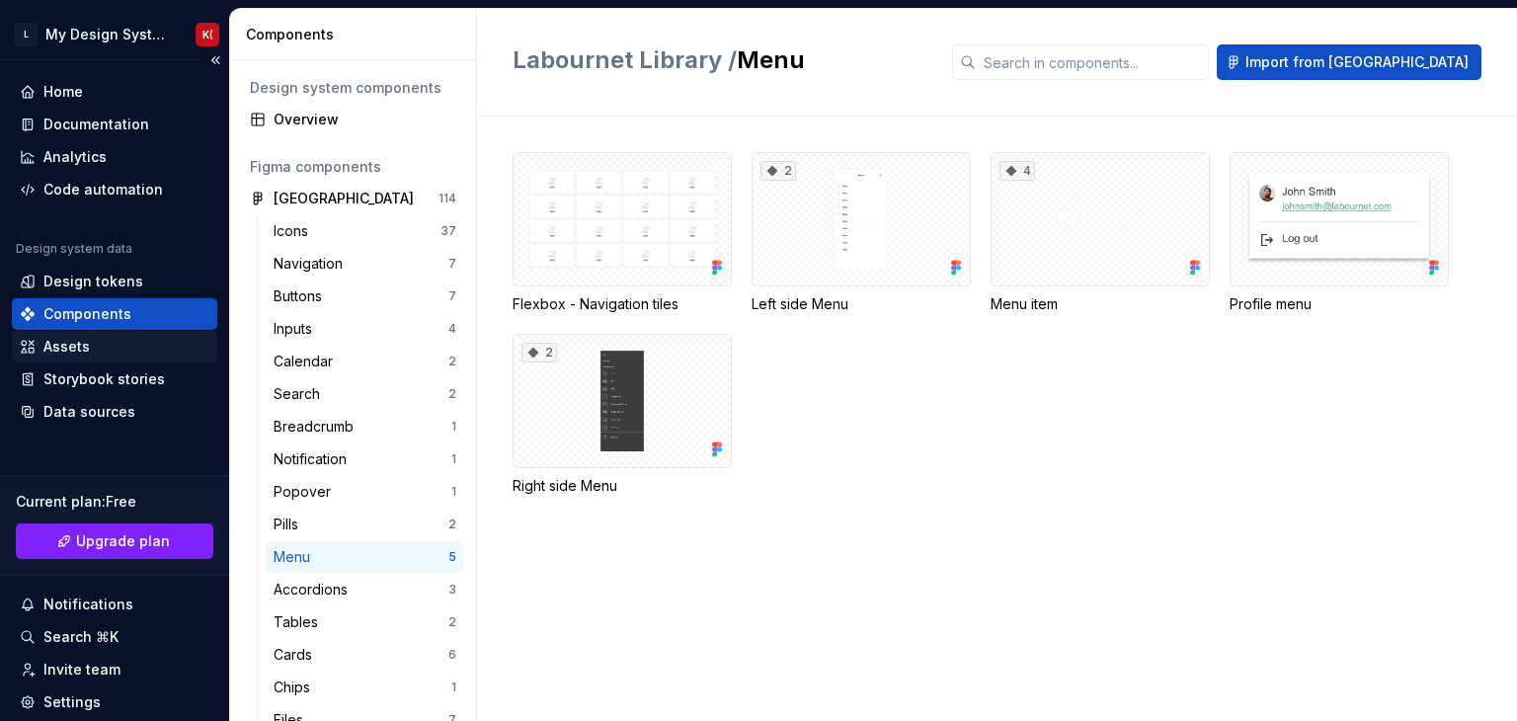
click at [88, 342] on div "Assets" at bounding box center [115, 347] width 190 height 20
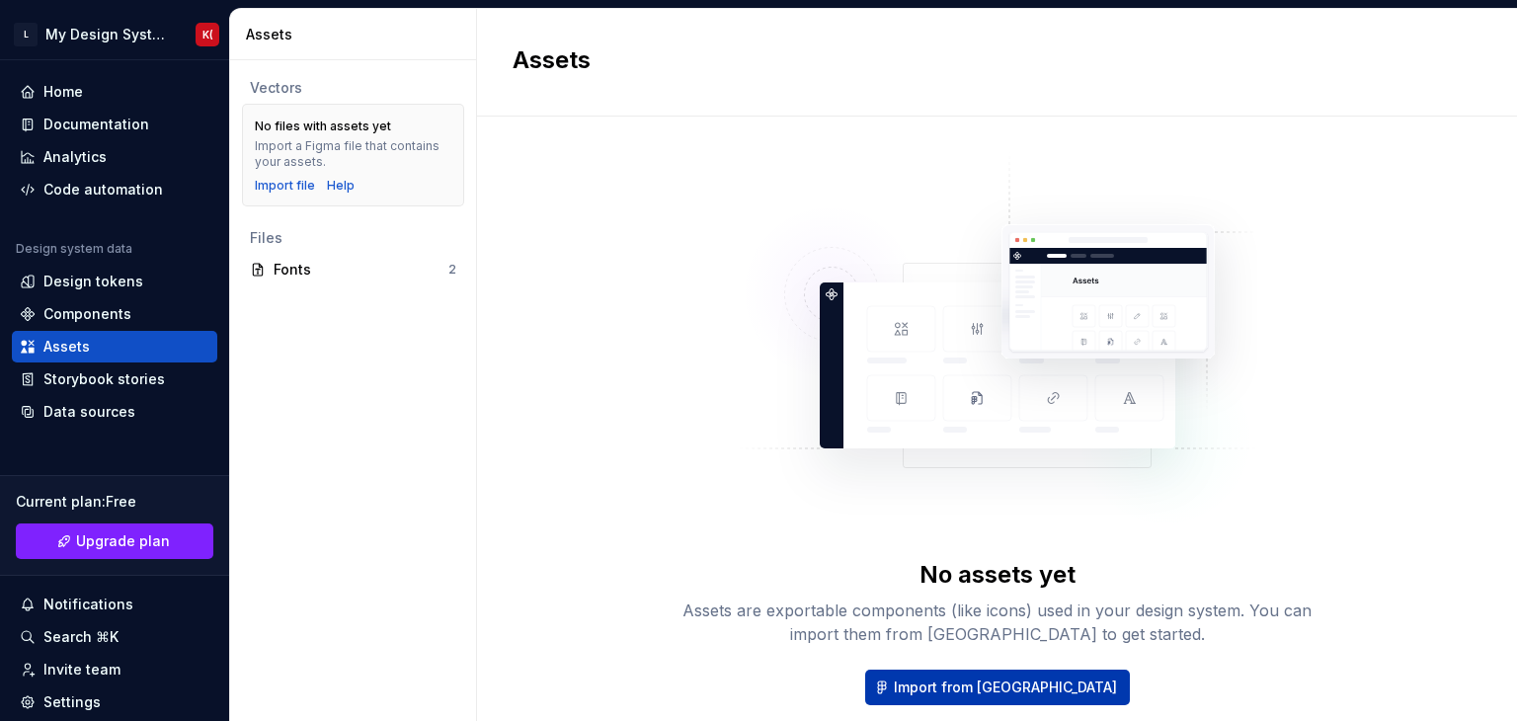
click at [988, 678] on span "Import from [GEOGRAPHIC_DATA]" at bounding box center [1005, 688] width 223 height 20
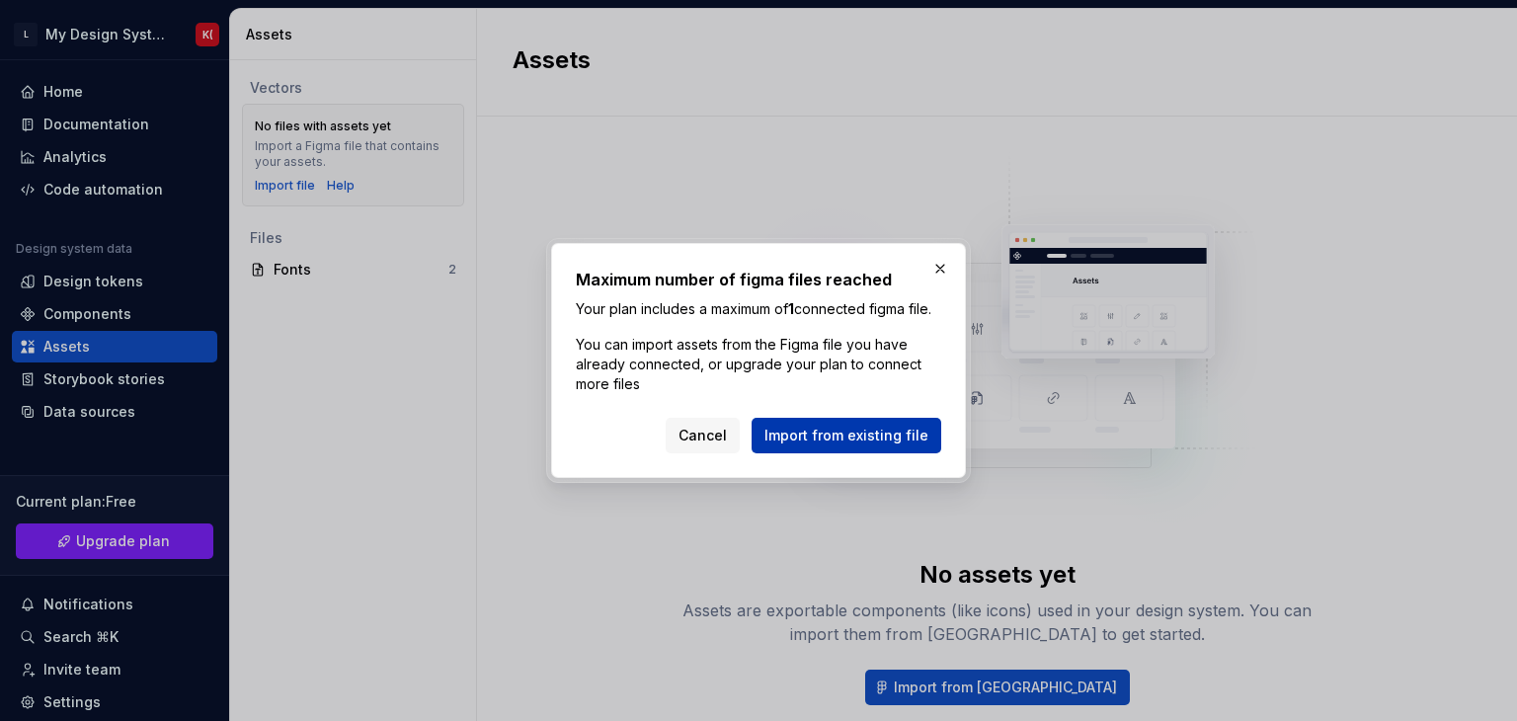
click at [841, 441] on span "Import from existing file" at bounding box center [847, 436] width 164 height 20
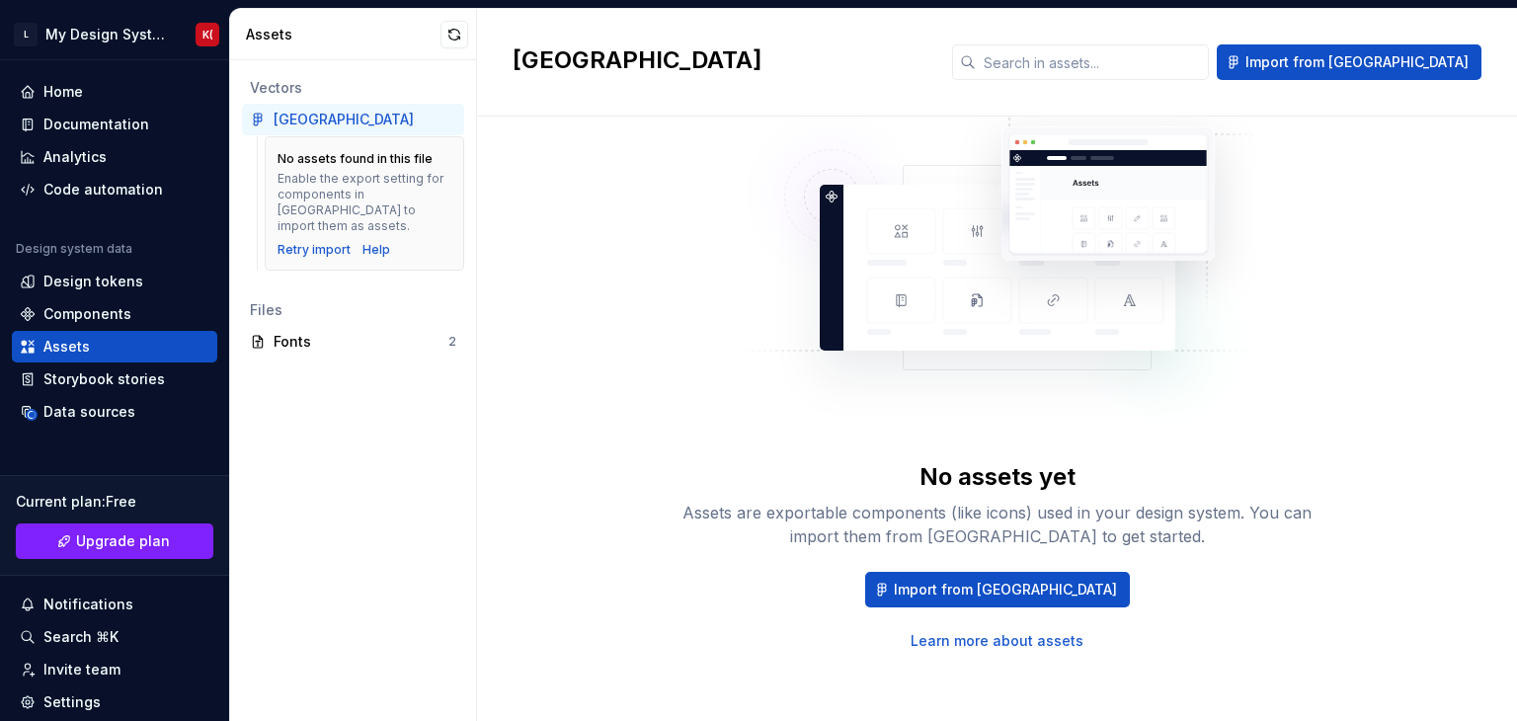
scroll to position [95, 0]
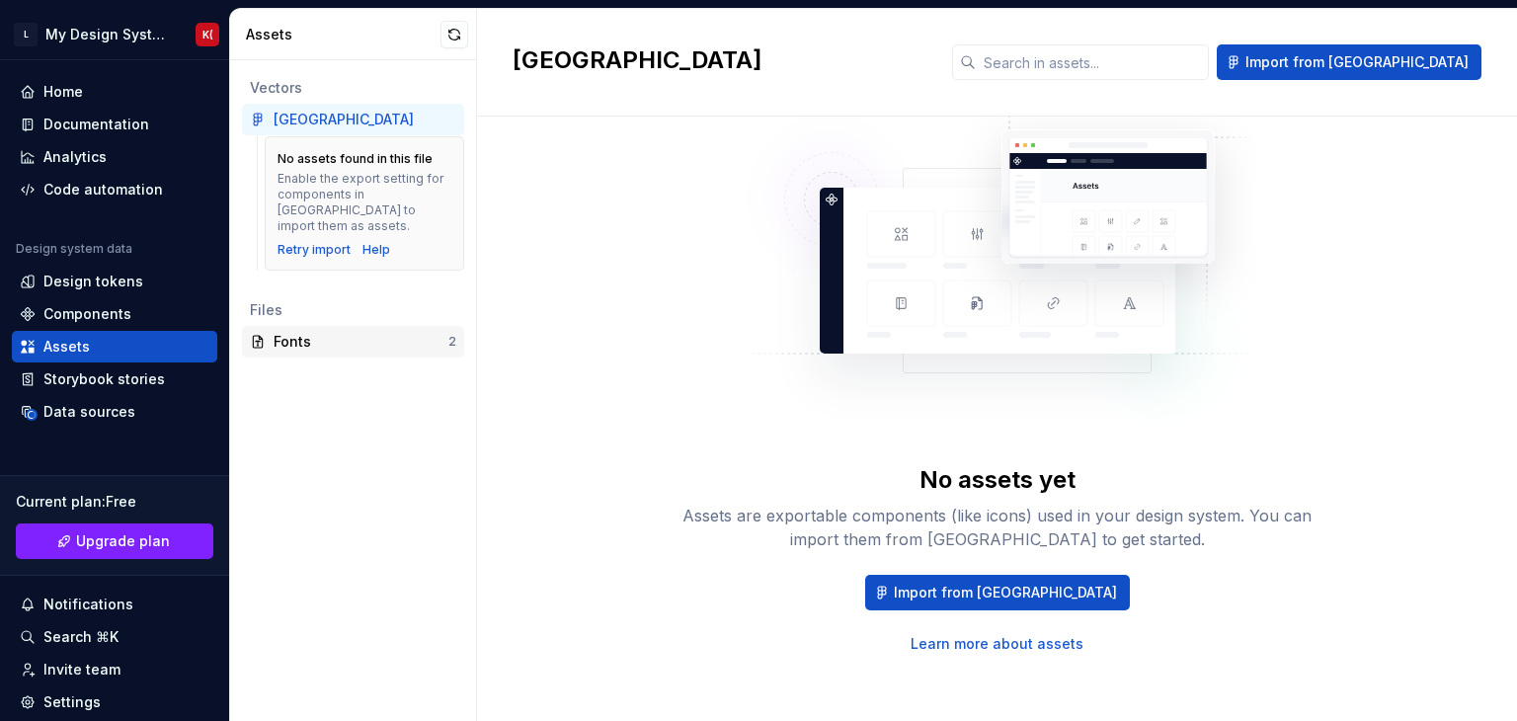
click at [281, 332] on div "Fonts" at bounding box center [361, 342] width 175 height 20
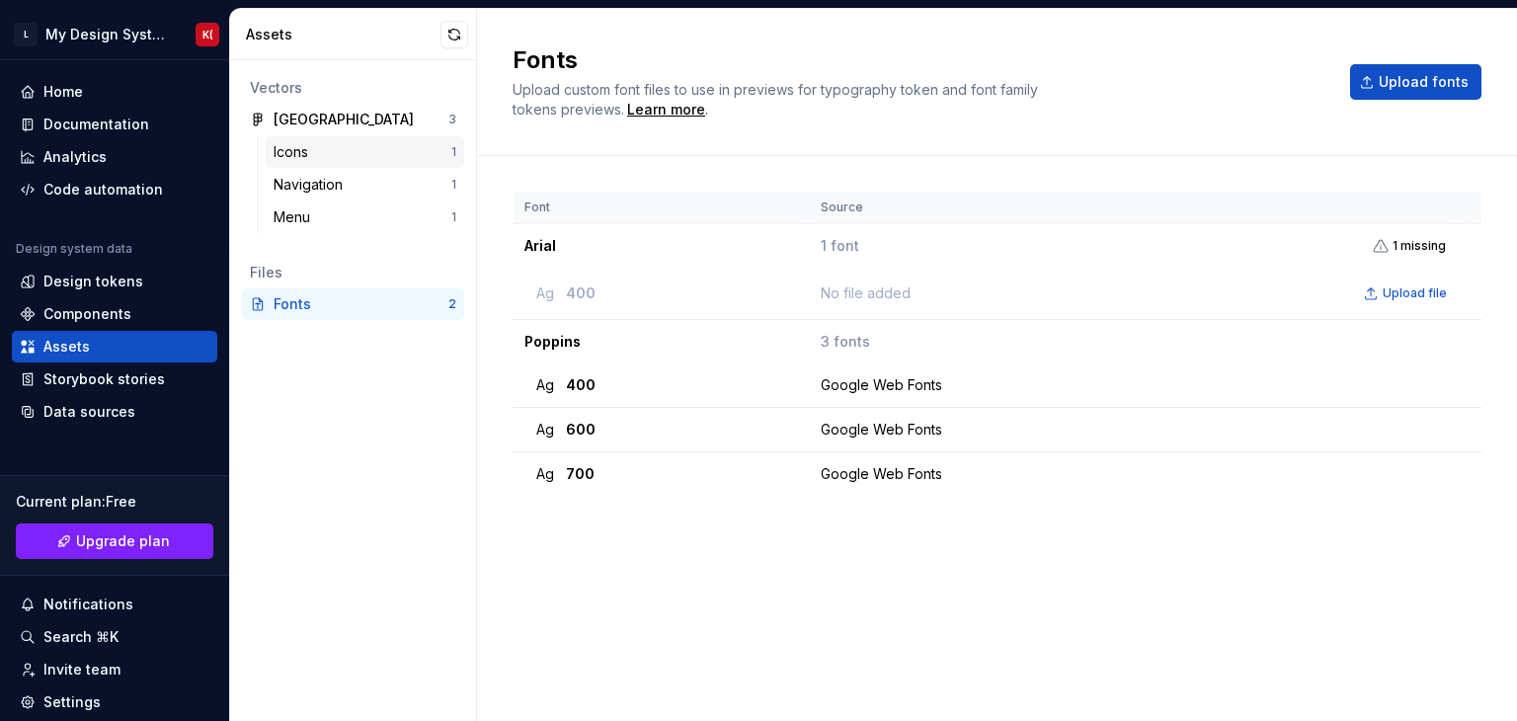
click at [371, 157] on div "Icons" at bounding box center [363, 152] width 178 height 20
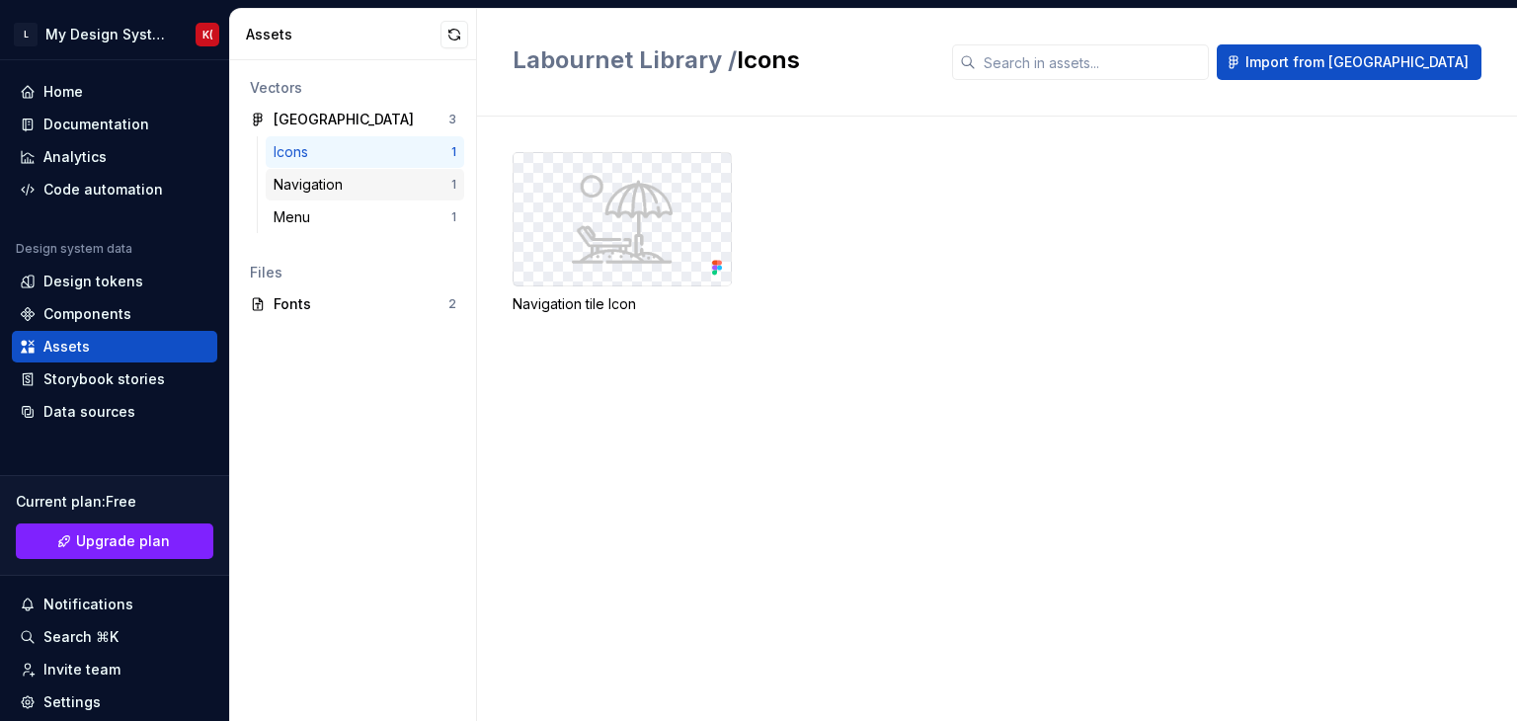
click at [387, 188] on div "Navigation" at bounding box center [363, 185] width 178 height 20
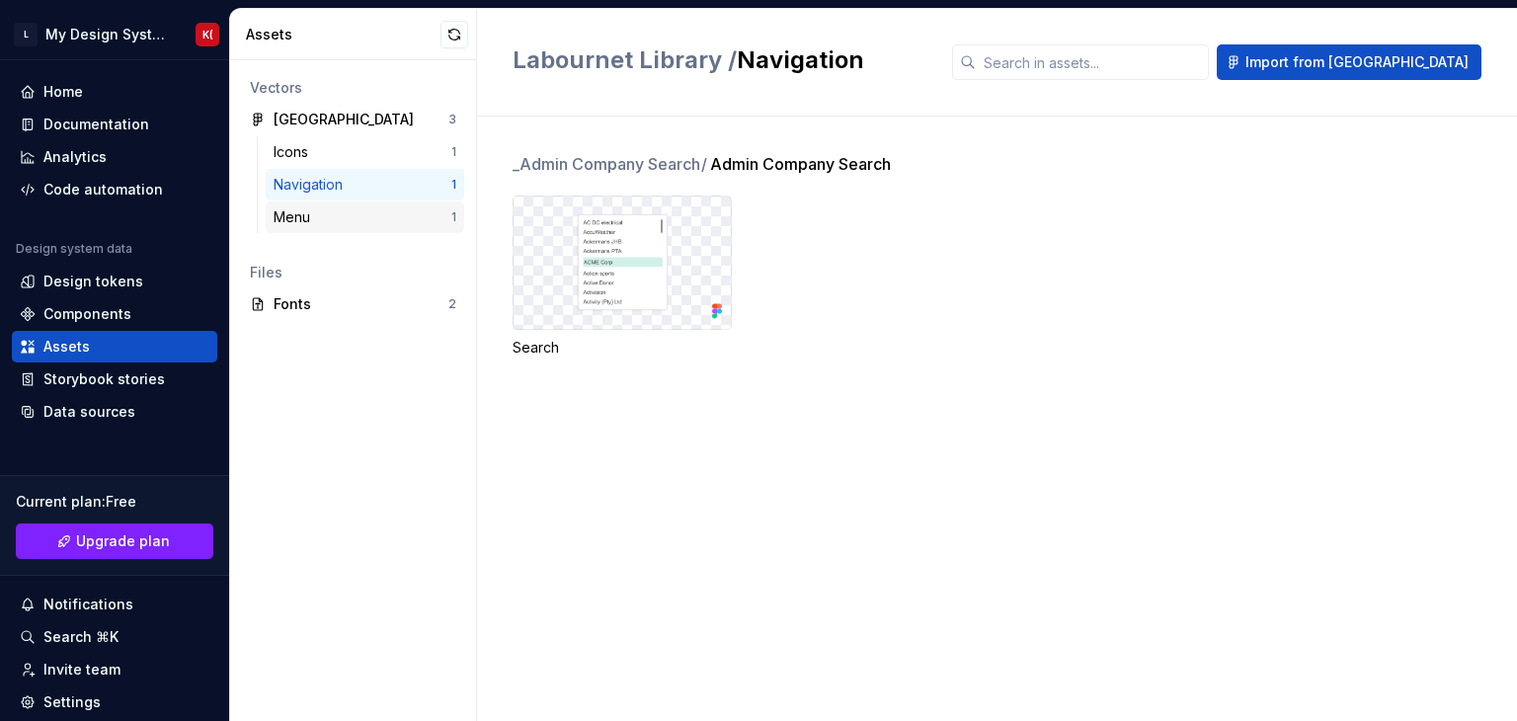
click at [391, 210] on div "Menu" at bounding box center [363, 217] width 178 height 20
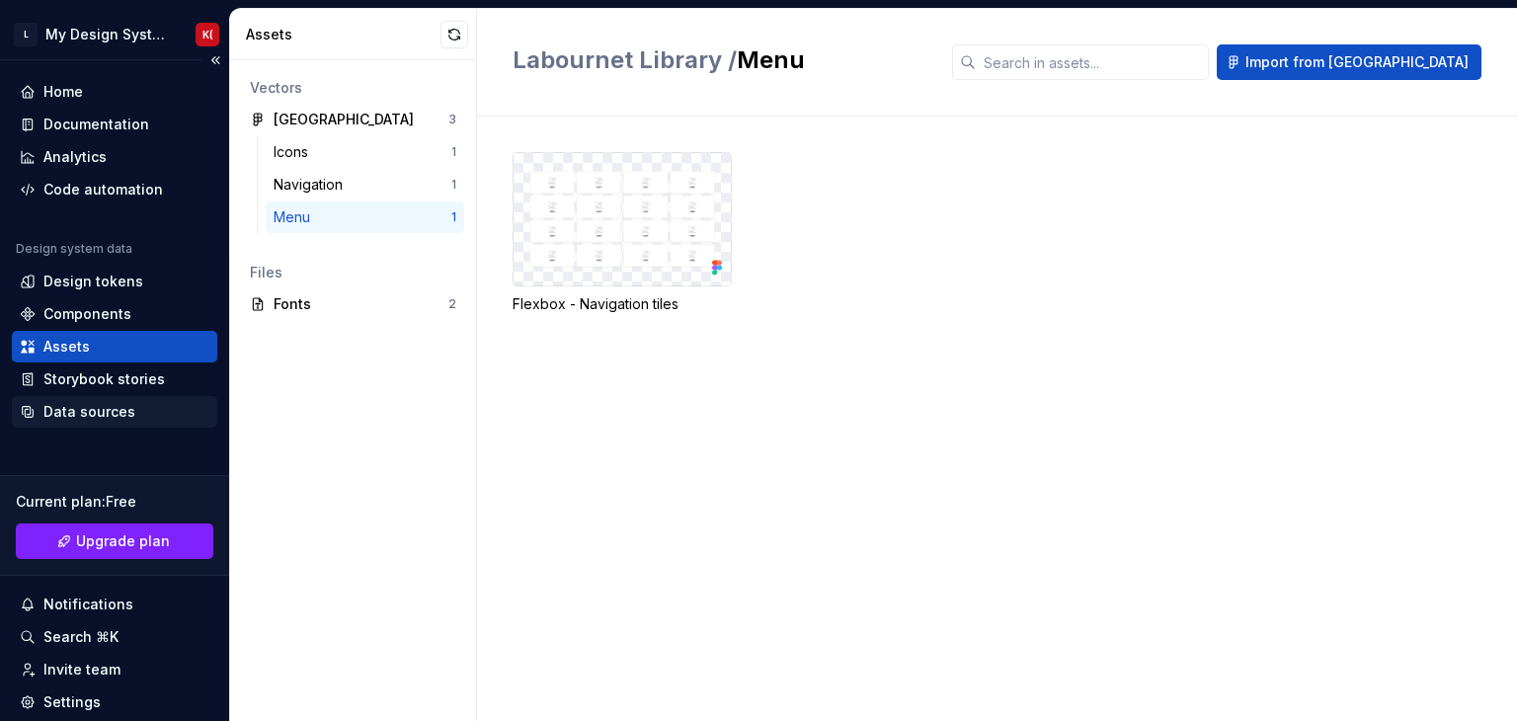
click at [112, 400] on div "Data sources" at bounding box center [114, 412] width 205 height 32
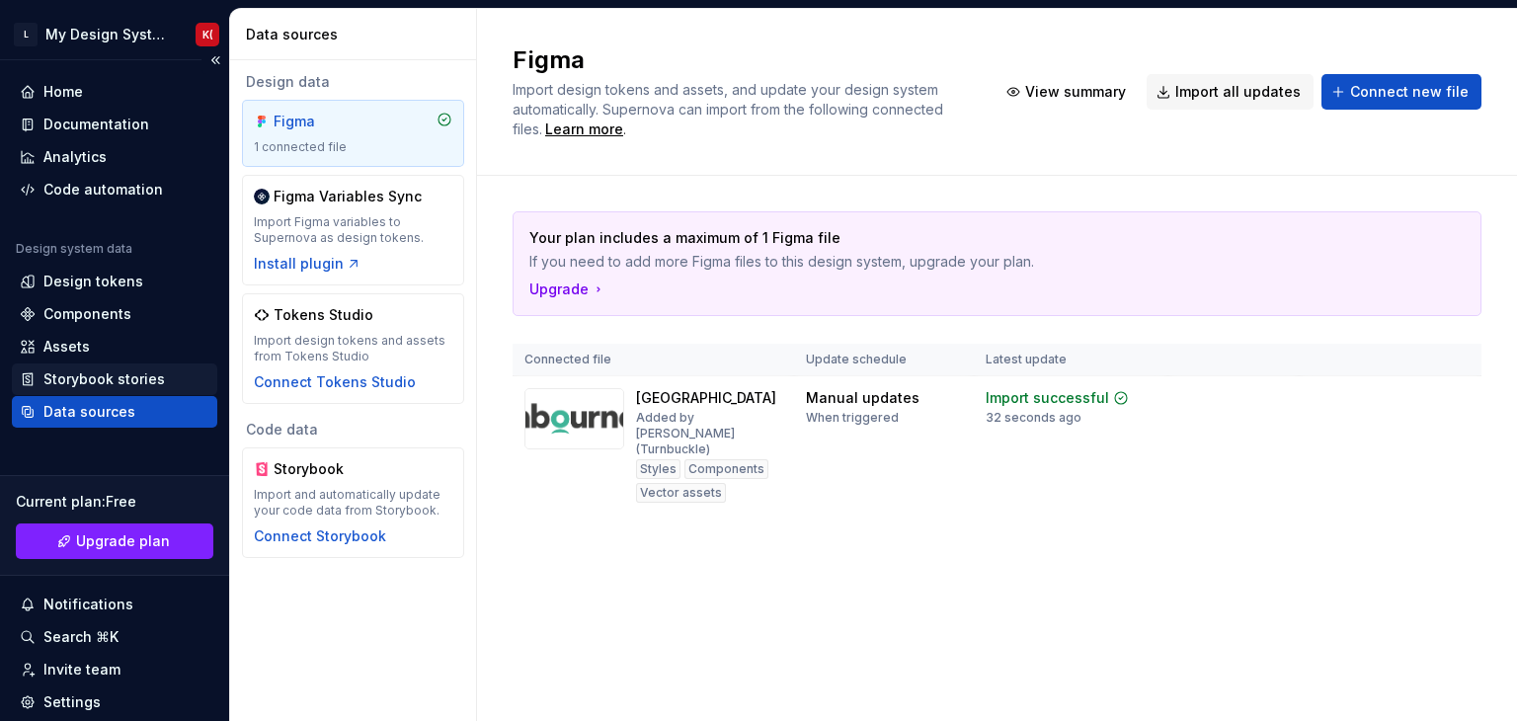
click at [109, 375] on div "Storybook stories" at bounding box center [104, 379] width 122 height 20
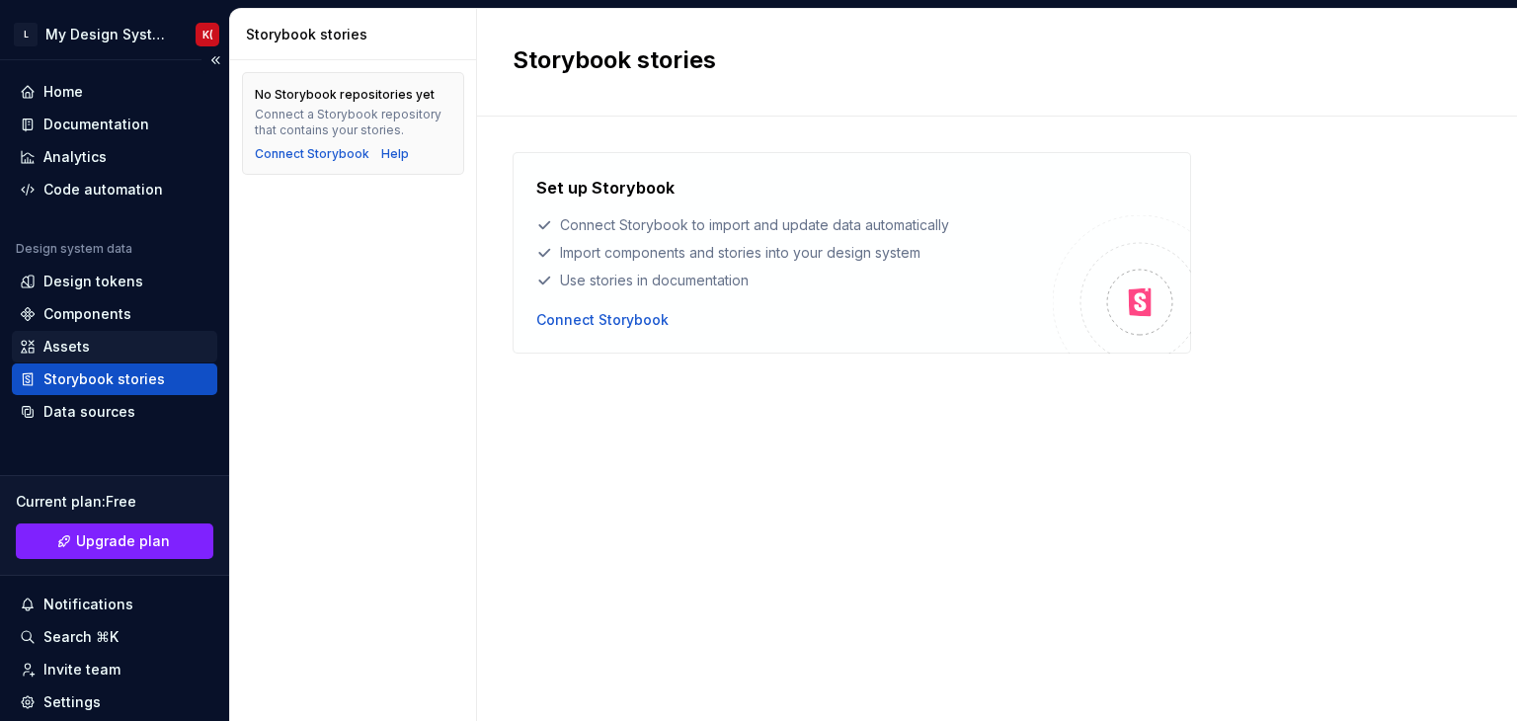
click at [107, 348] on div "Assets" at bounding box center [115, 347] width 190 height 20
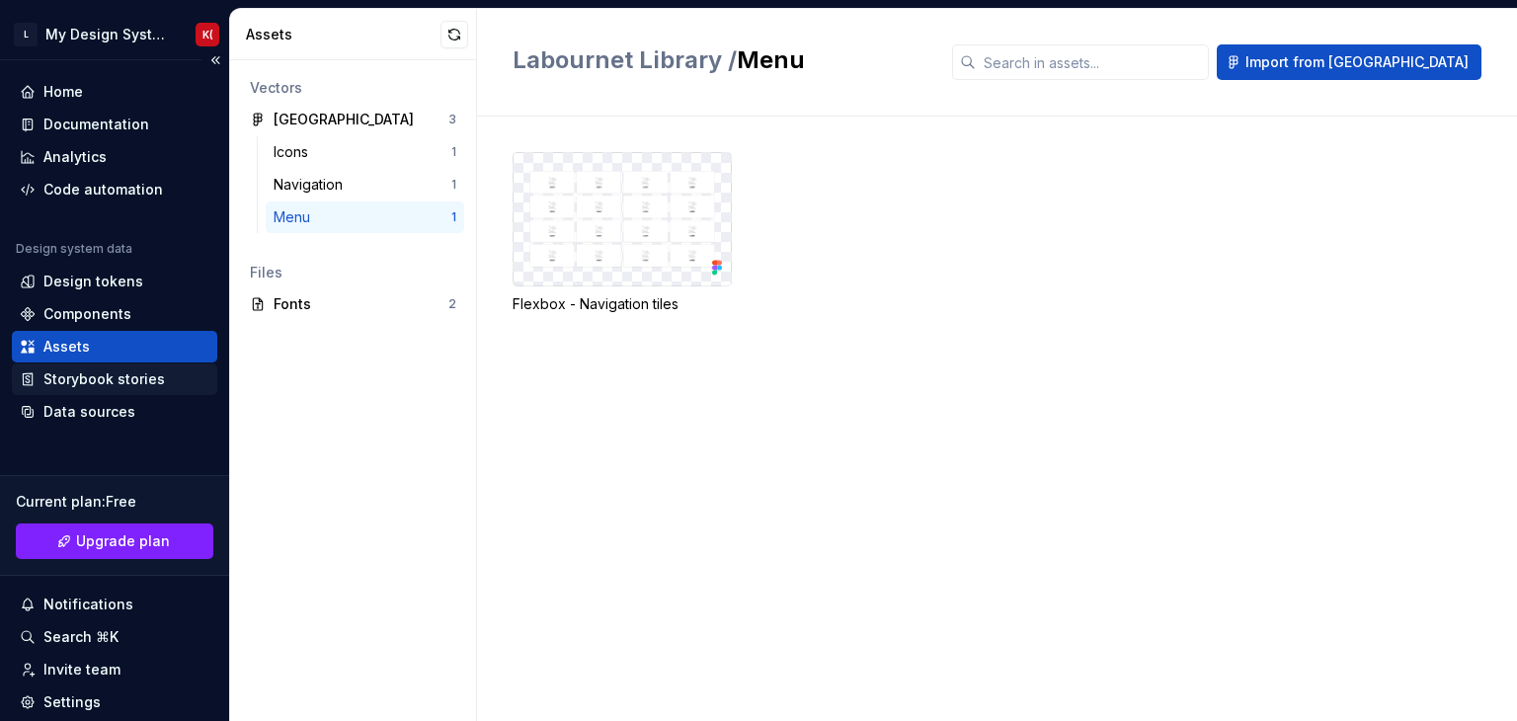
click at [174, 380] on div "Storybook stories" at bounding box center [115, 379] width 190 height 20
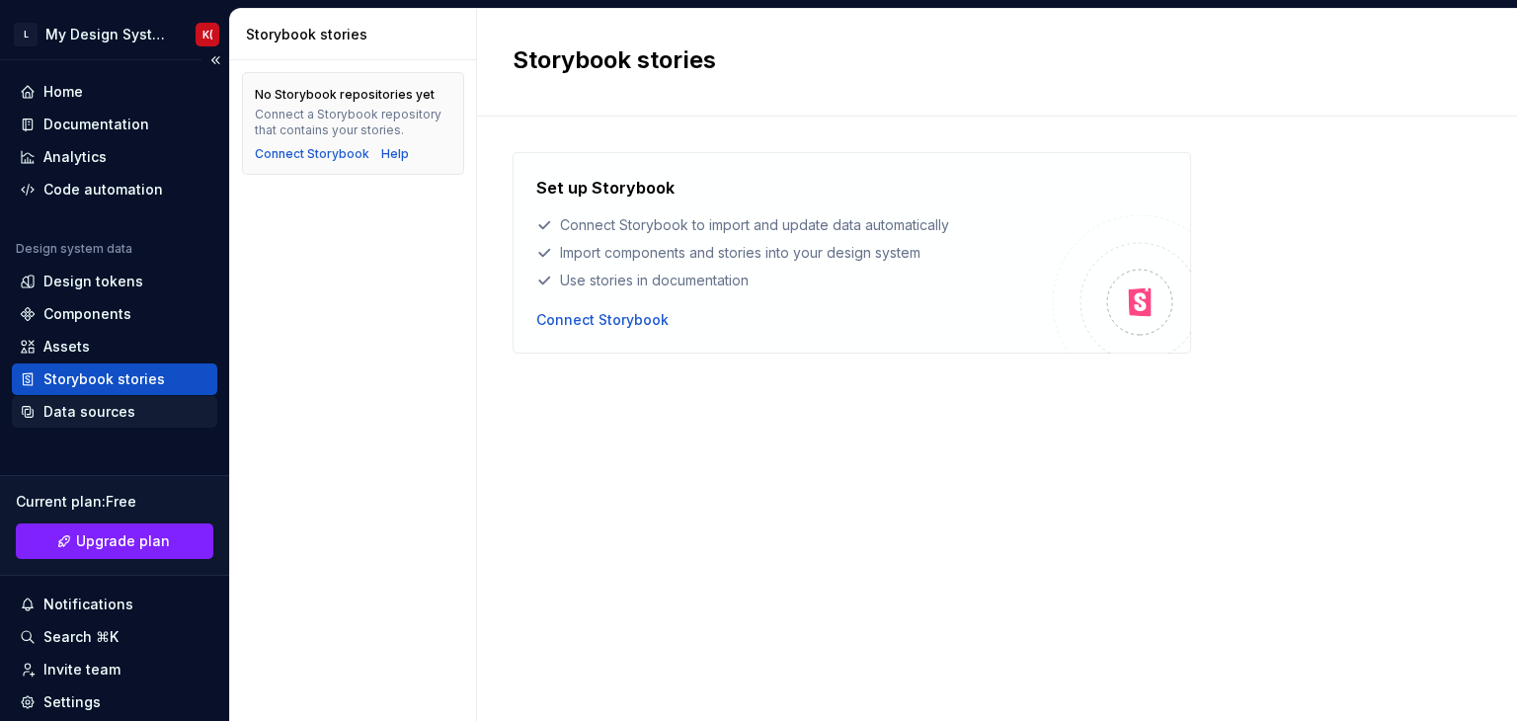
click at [120, 408] on div "Data sources" at bounding box center [89, 412] width 92 height 20
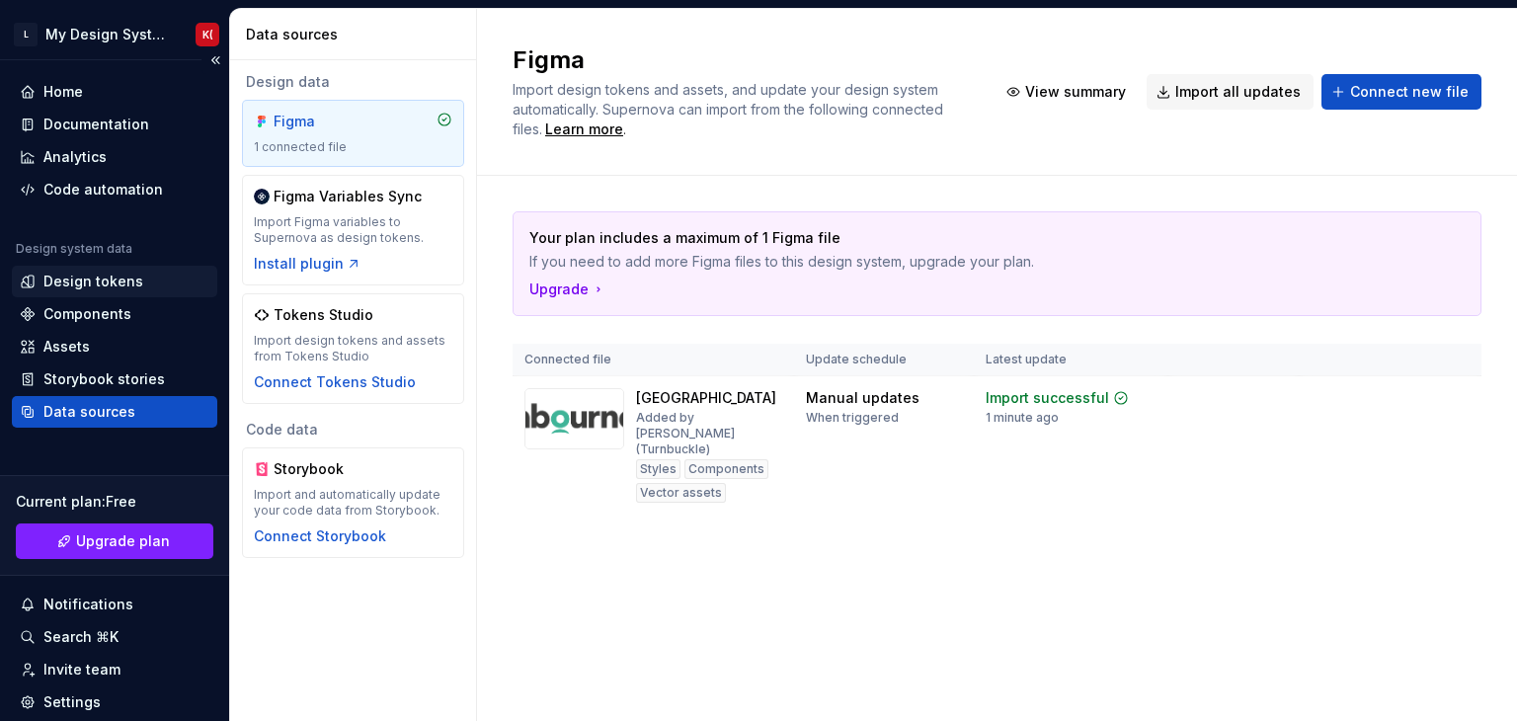
click at [72, 289] on div "Design tokens" at bounding box center [93, 282] width 100 height 20
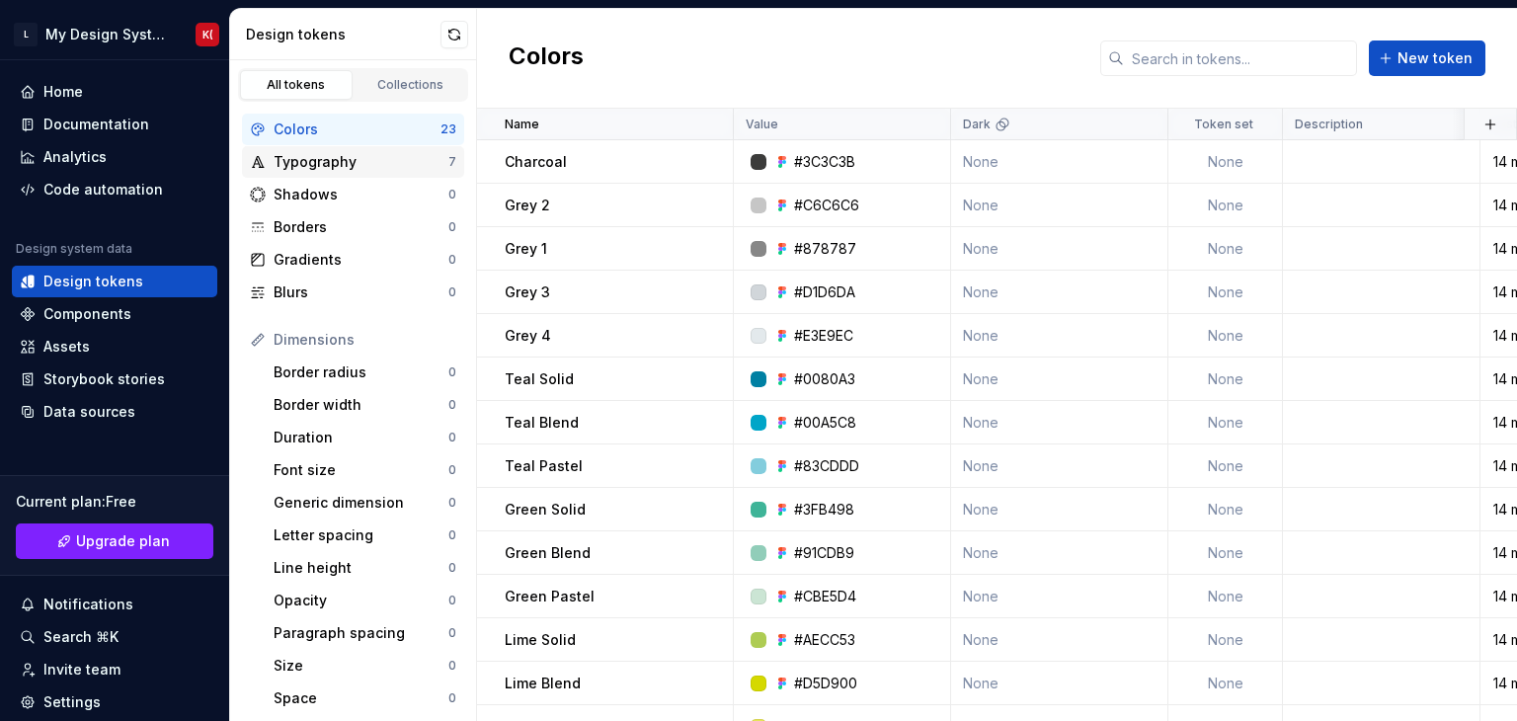
click at [372, 166] on div "Typography" at bounding box center [361, 162] width 175 height 20
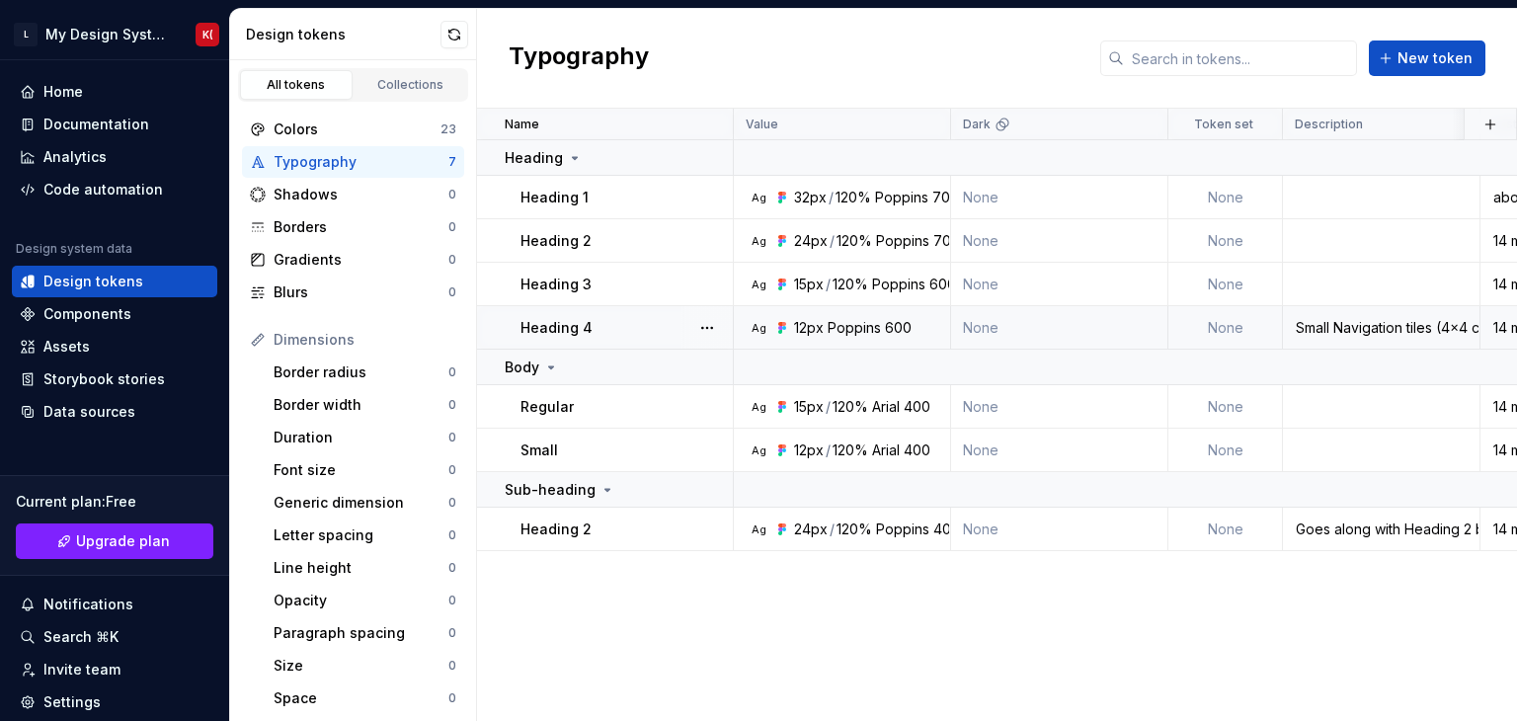
click at [1340, 321] on div "Small Navigation tiles (4x4 column)" at bounding box center [1381, 328] width 195 height 20
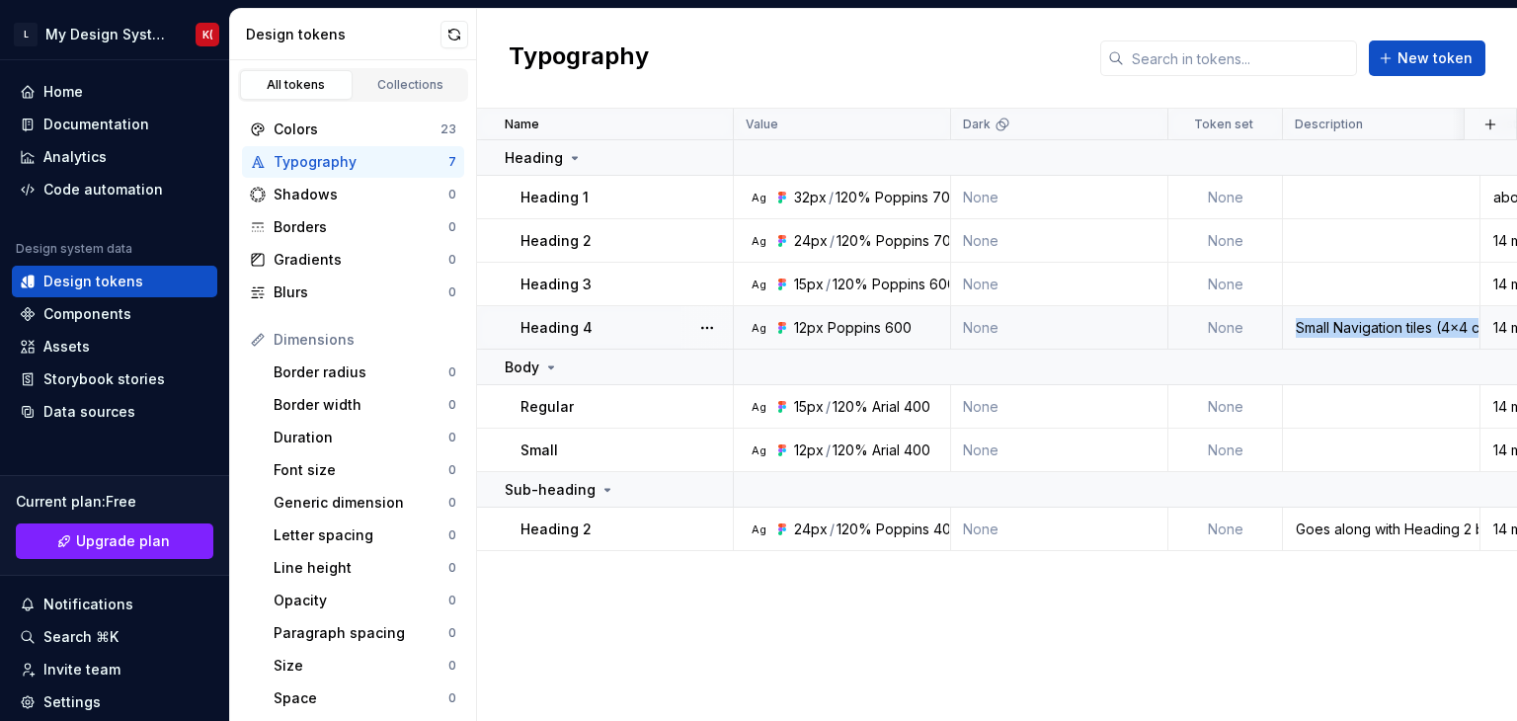
click at [1340, 321] on div "Small Navigation tiles (4x4 column)" at bounding box center [1381, 328] width 195 height 20
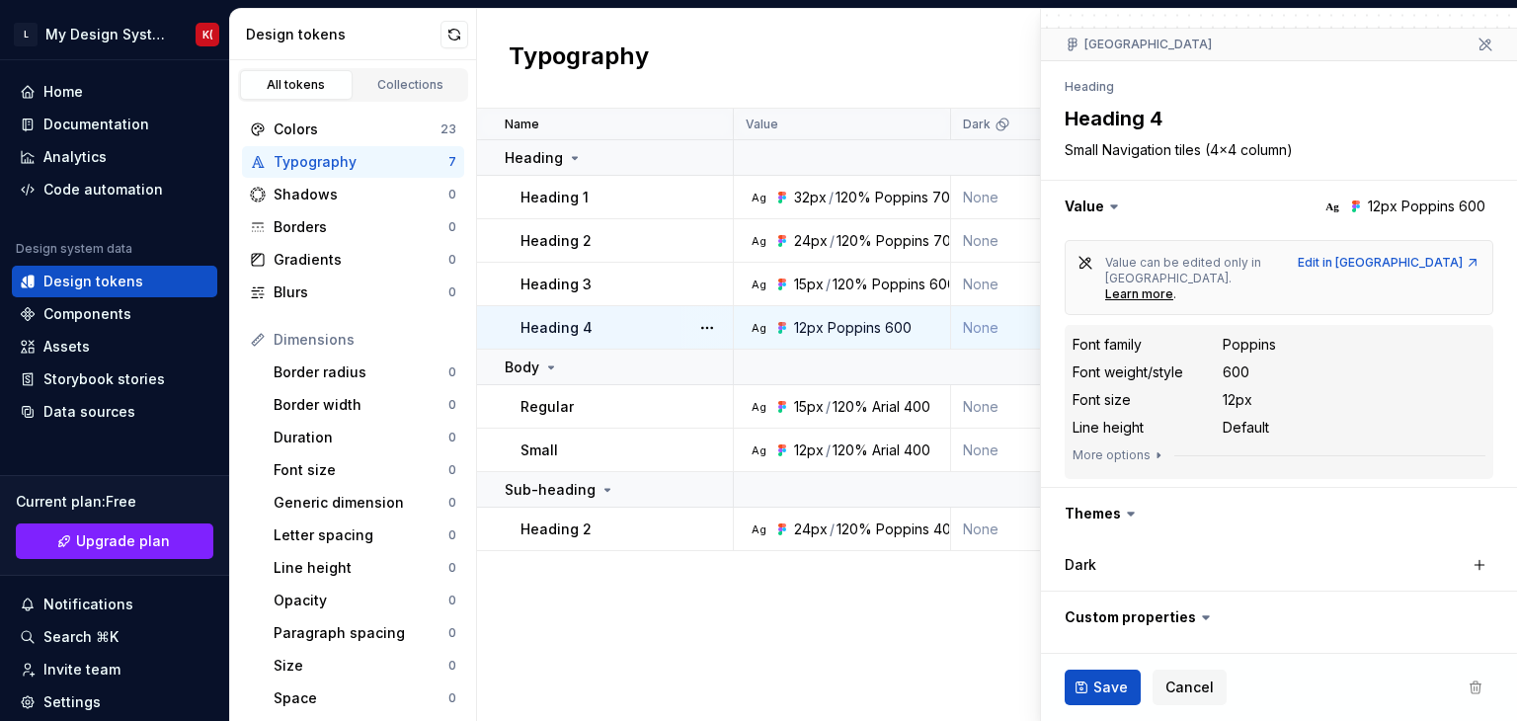
scroll to position [153, 0]
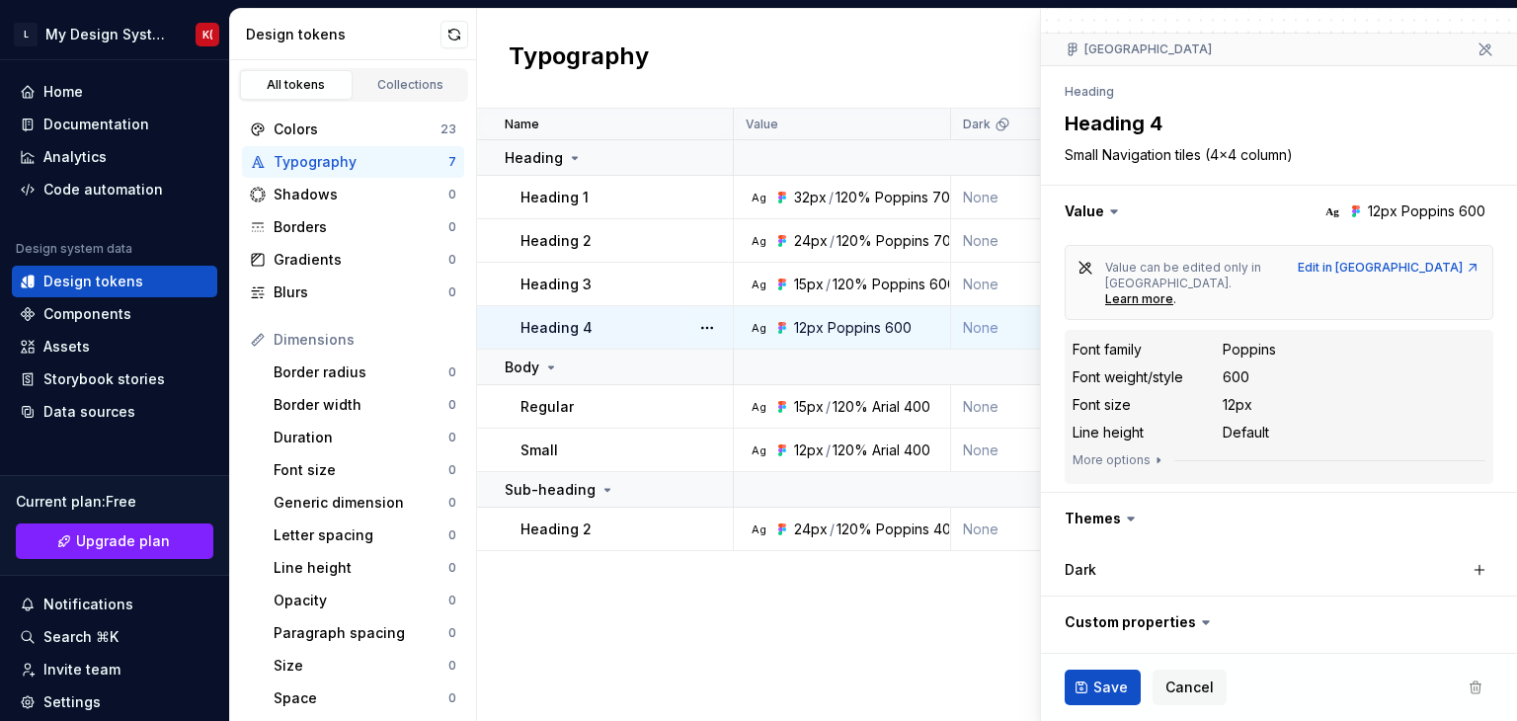
click at [881, 622] on div "Name Value Dark Token set Description Last updated Heading Heading 1 Ag 32px / …" at bounding box center [997, 415] width 1040 height 612
click at [1180, 699] on button "Cancel" at bounding box center [1190, 688] width 74 height 36
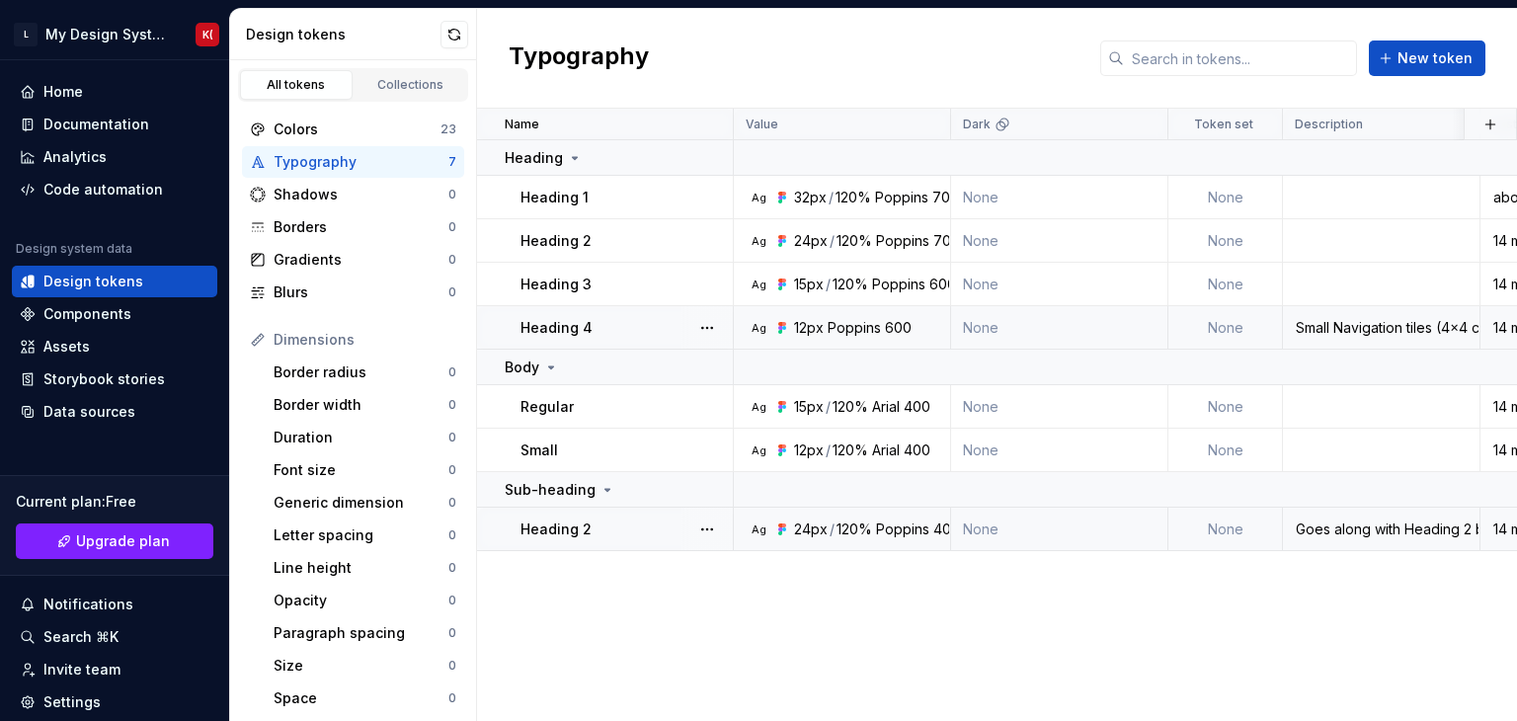
click at [1324, 536] on div "Goes along with Heading 2 but is used as a subheading." at bounding box center [1381, 530] width 195 height 20
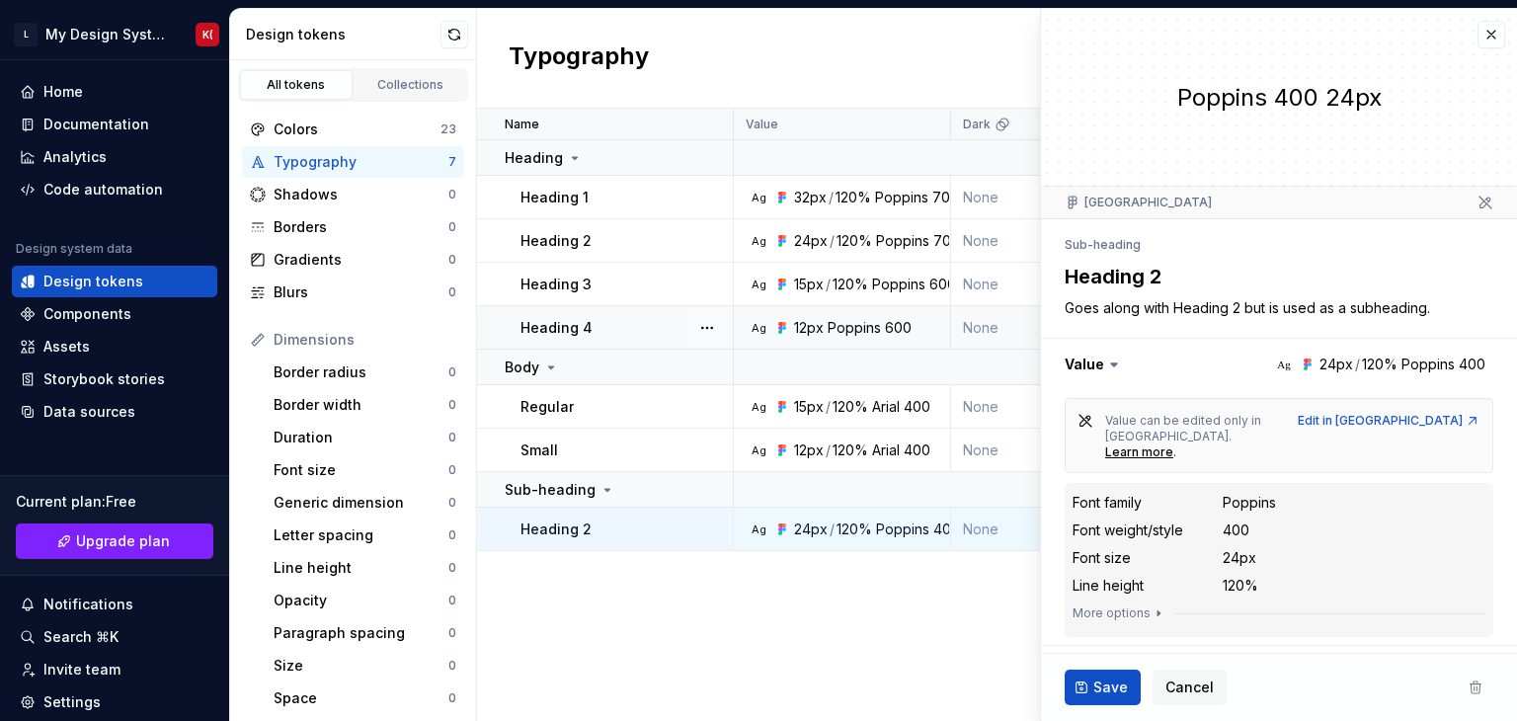
type textarea "*"
click at [74, 309] on div "Components" at bounding box center [87, 314] width 88 height 20
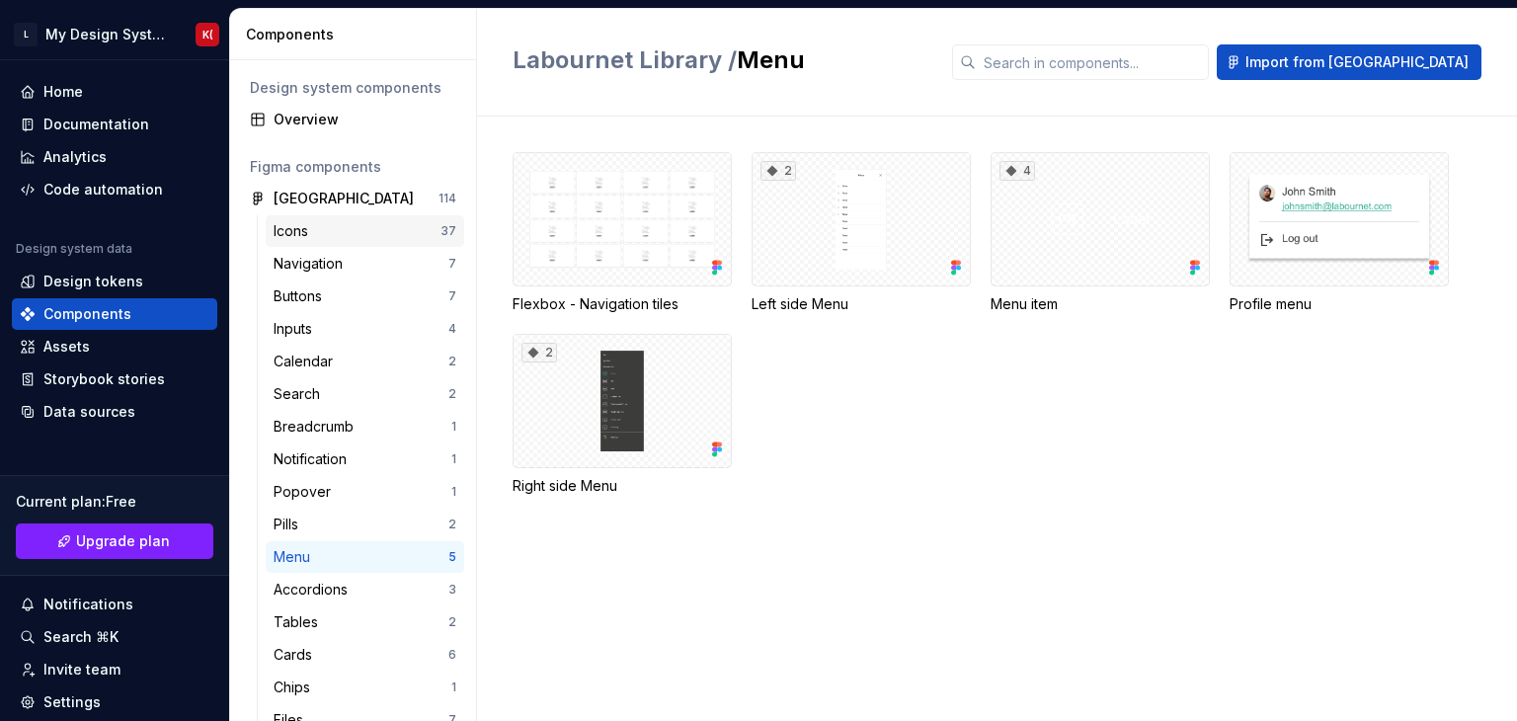
click at [278, 234] on div "Icons" at bounding box center [295, 231] width 42 height 20
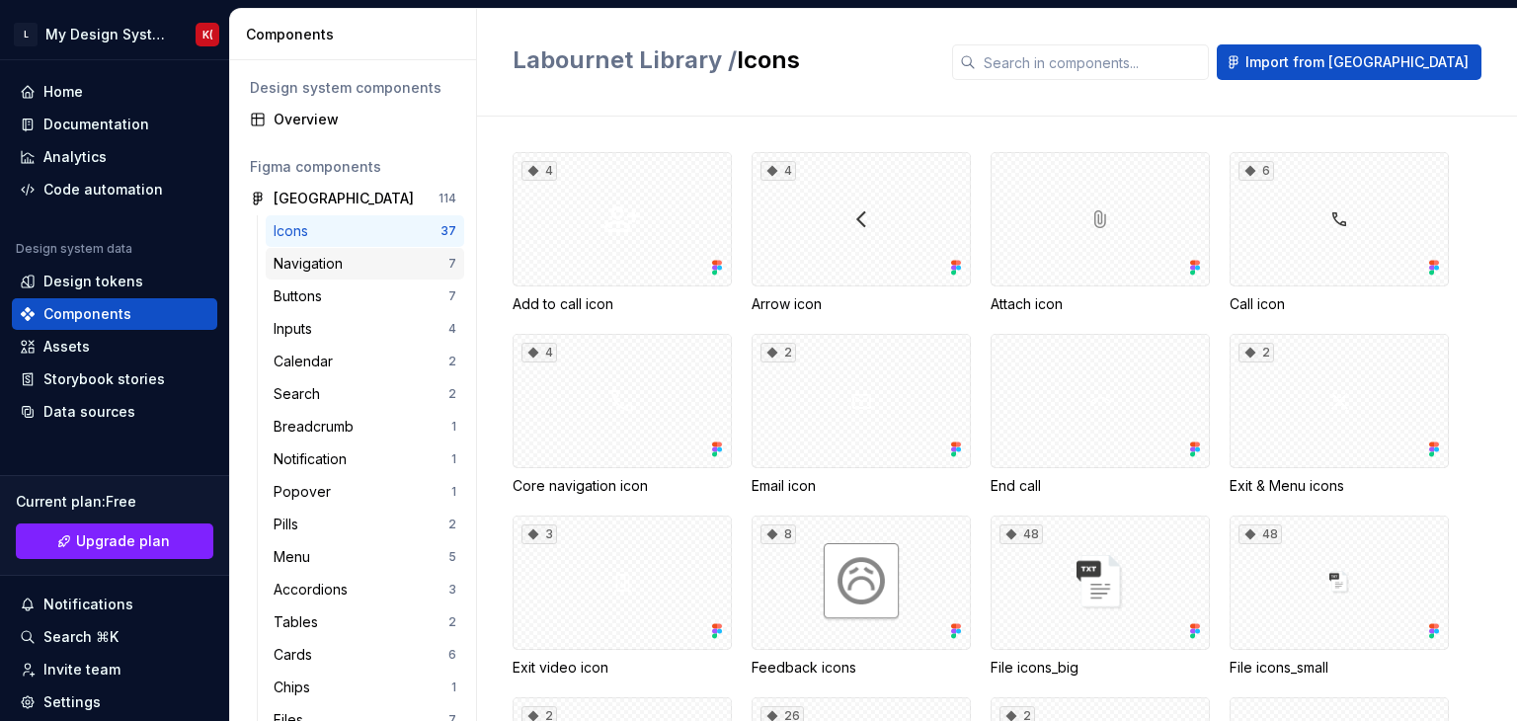
click at [333, 262] on div "Navigation" at bounding box center [312, 264] width 77 height 20
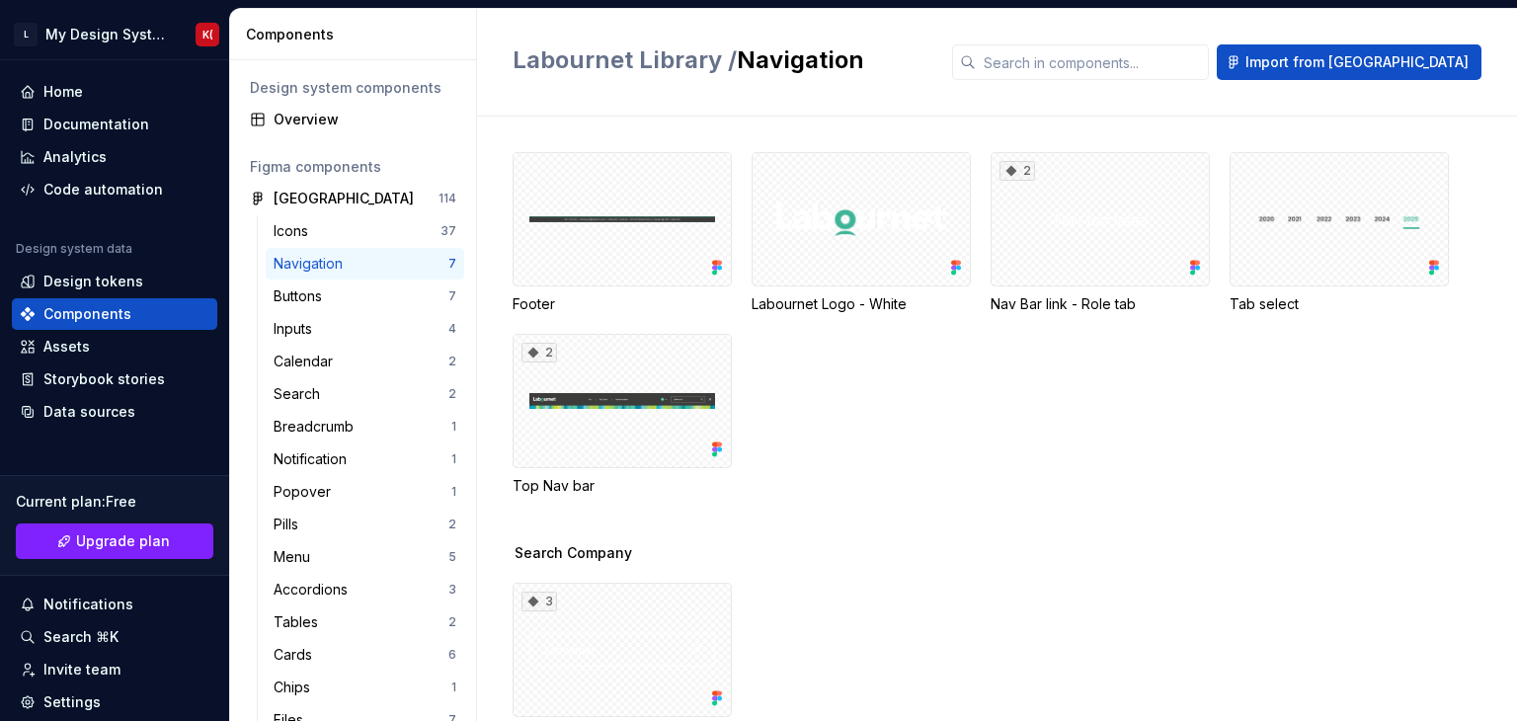
click at [760, 343] on div "Footer Labournet Logo - White 2 Nav Bar link - Role tab Tab select 2 Top Nav bar" at bounding box center [1015, 324] width 1005 height 344
